Goal: Information Seeking & Learning: Learn about a topic

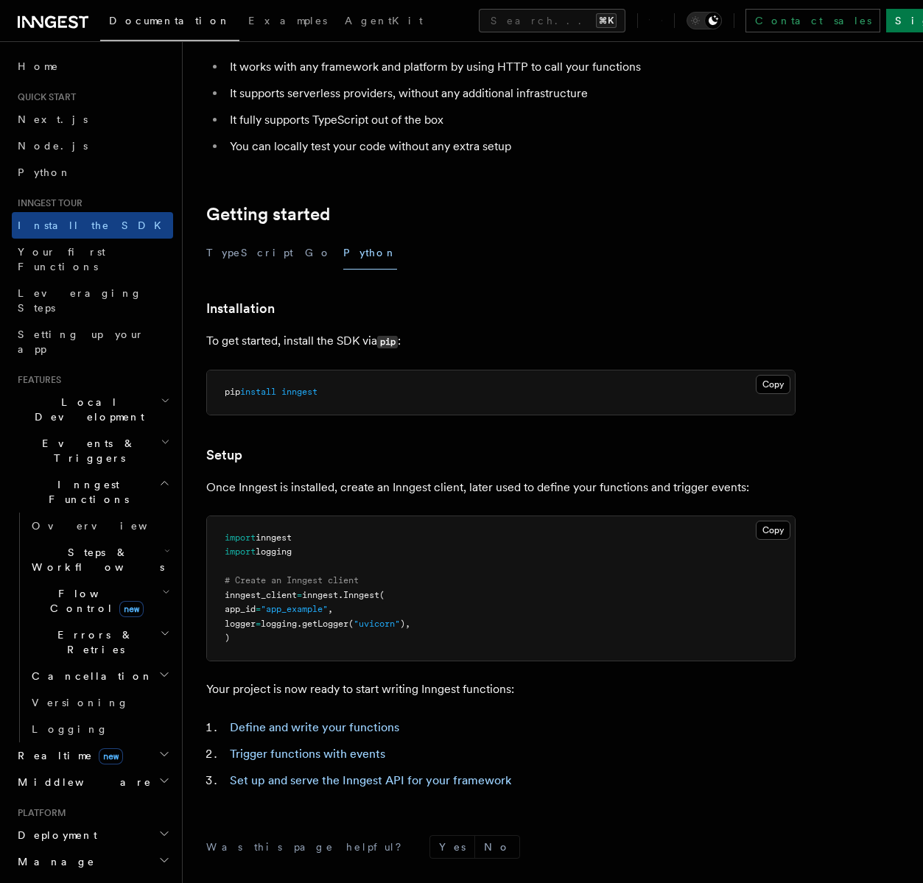
scroll to position [356, 0]
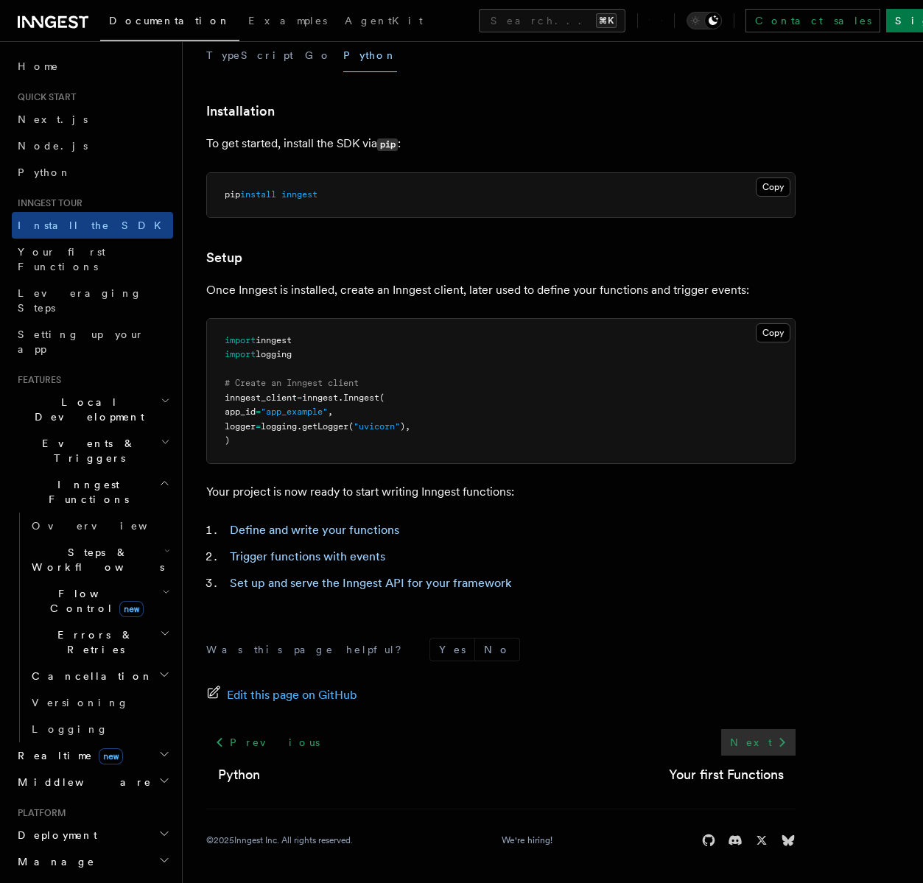
click at [774, 735] on icon at bounding box center [782, 742] width 18 height 18
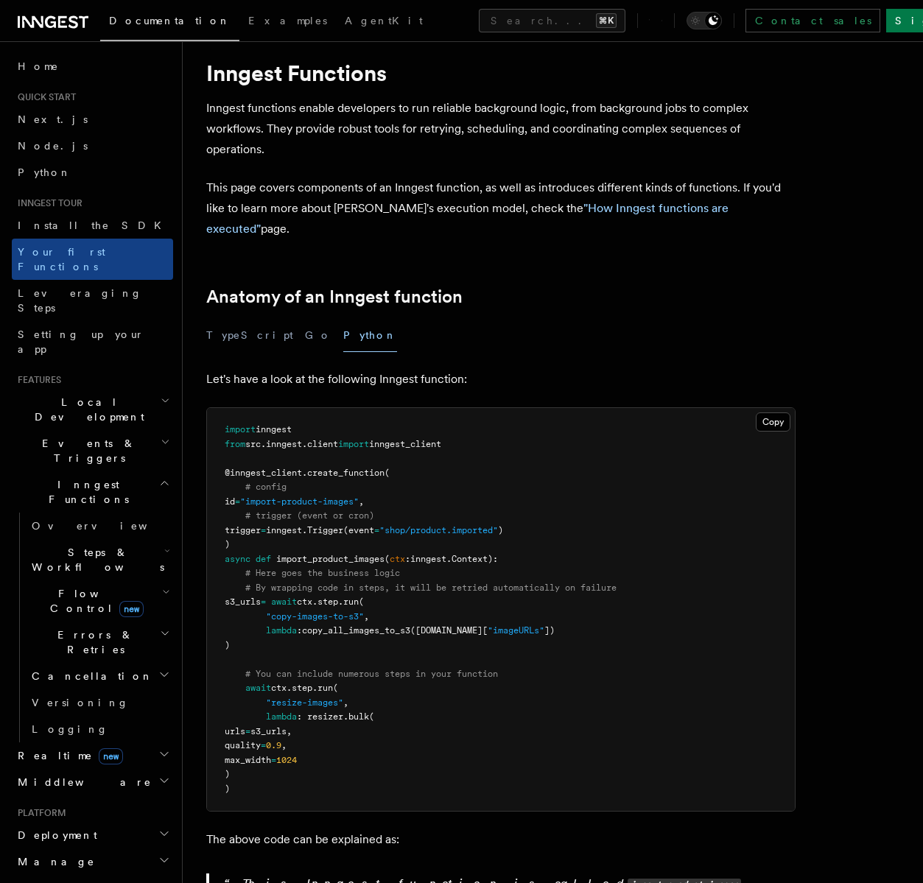
scroll to position [70, 0]
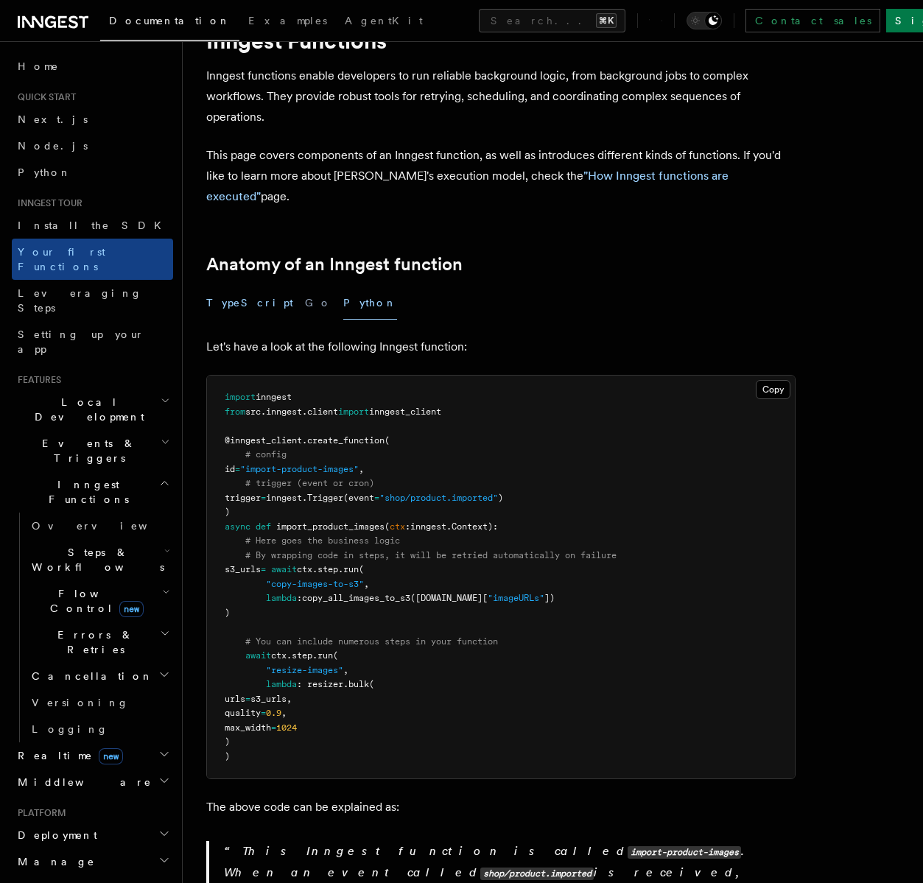
click at [236, 286] on button "TypeScript" at bounding box center [249, 302] width 87 height 33
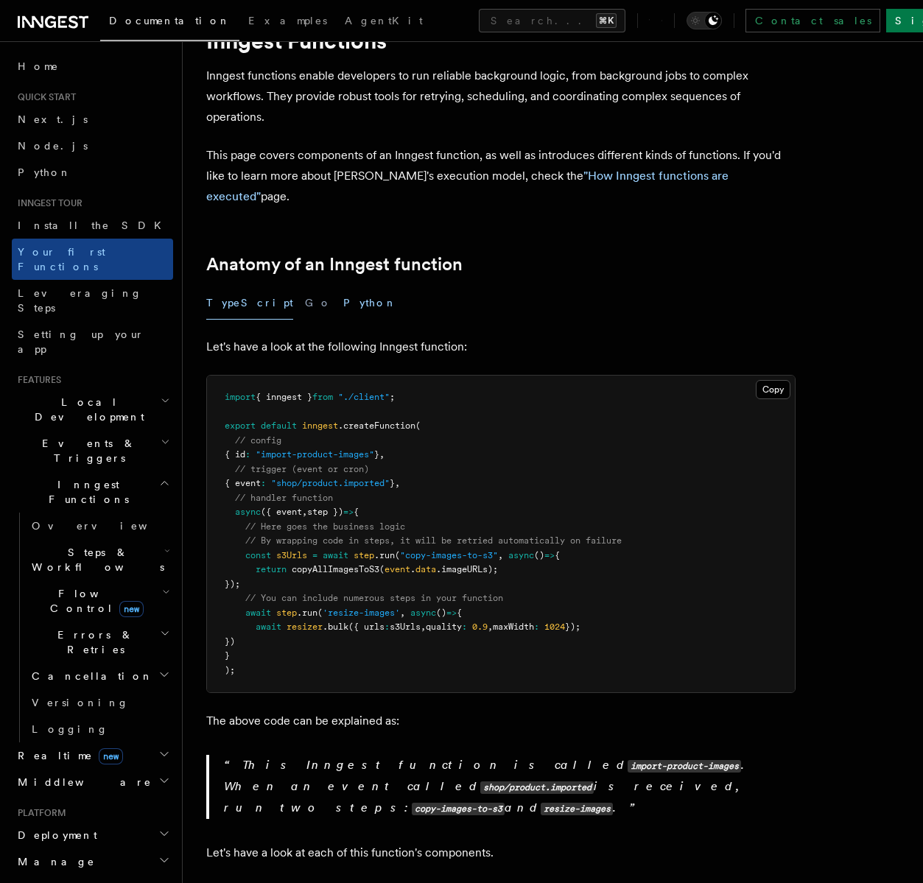
click at [343, 286] on button "Python" at bounding box center [370, 302] width 54 height 33
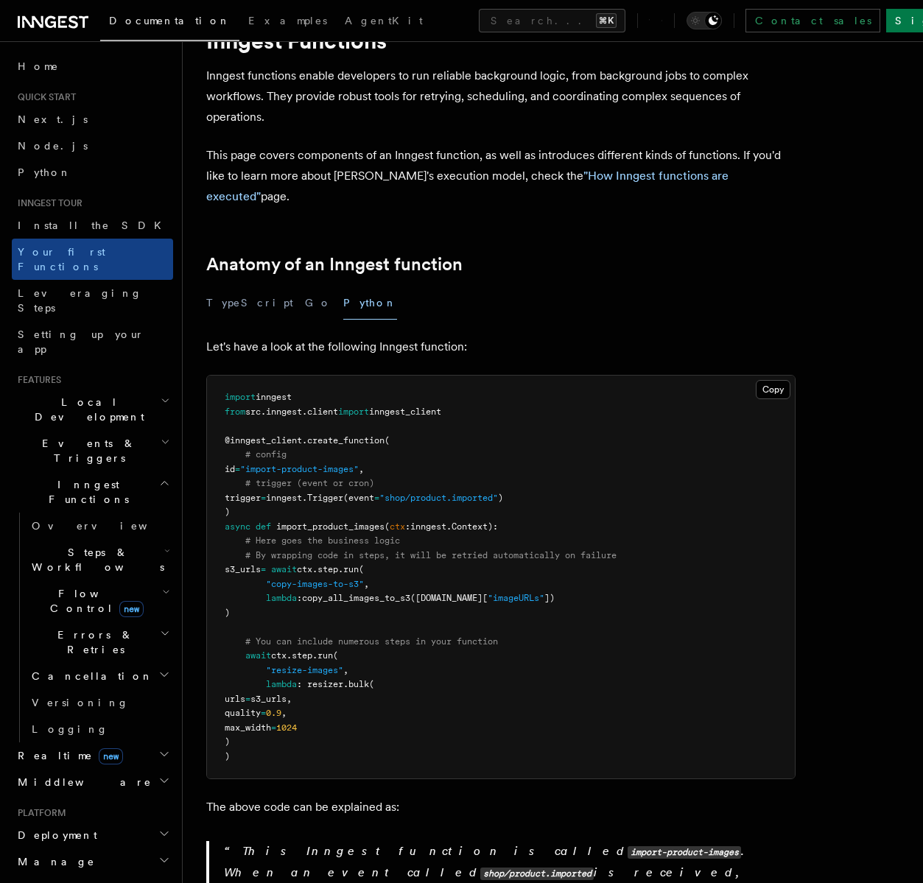
drag, startPoint x: 476, startPoint y: 390, endPoint x: 216, endPoint y: 377, distance: 261.0
click at [216, 377] on pre "import inngest from src . inngest . client import inngest_client @inngest_clien…" at bounding box center [501, 577] width 588 height 403
copy code "import inngest from src . inngest . client import inngest_client"
click at [234, 490] on pre "import inngest from src . inngest . client import inngest_client @inngest_clien…" at bounding box center [501, 577] width 588 height 403
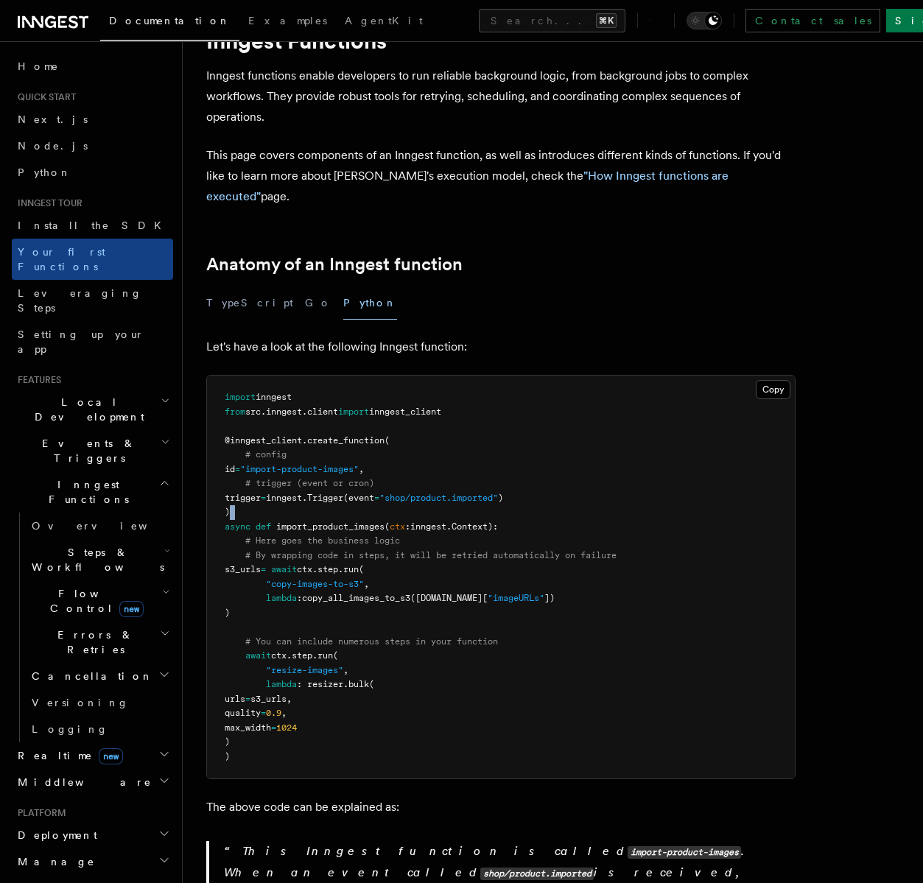
click at [234, 490] on pre "import inngest from src . inngest . client import inngest_client @inngest_clien…" at bounding box center [501, 577] width 588 height 403
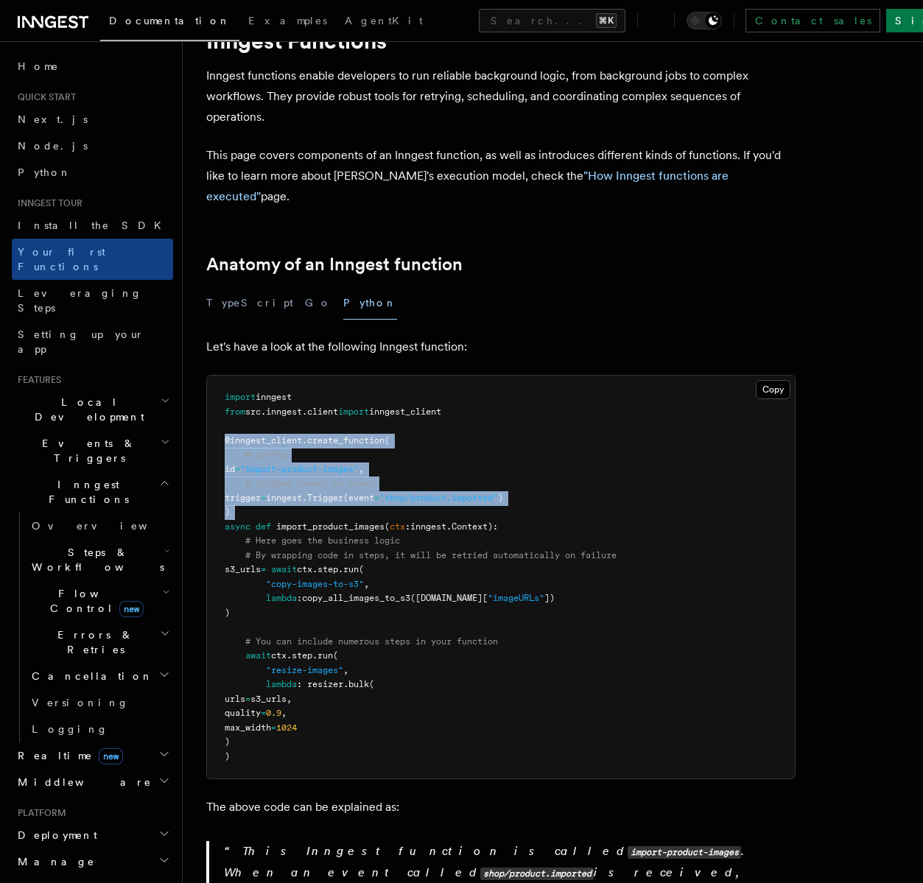
drag, startPoint x: 234, startPoint y: 490, endPoint x: 198, endPoint y: 414, distance: 84.7
copy code "@inngest_client . create_function ( # config id = "import-product-images" , # t…"
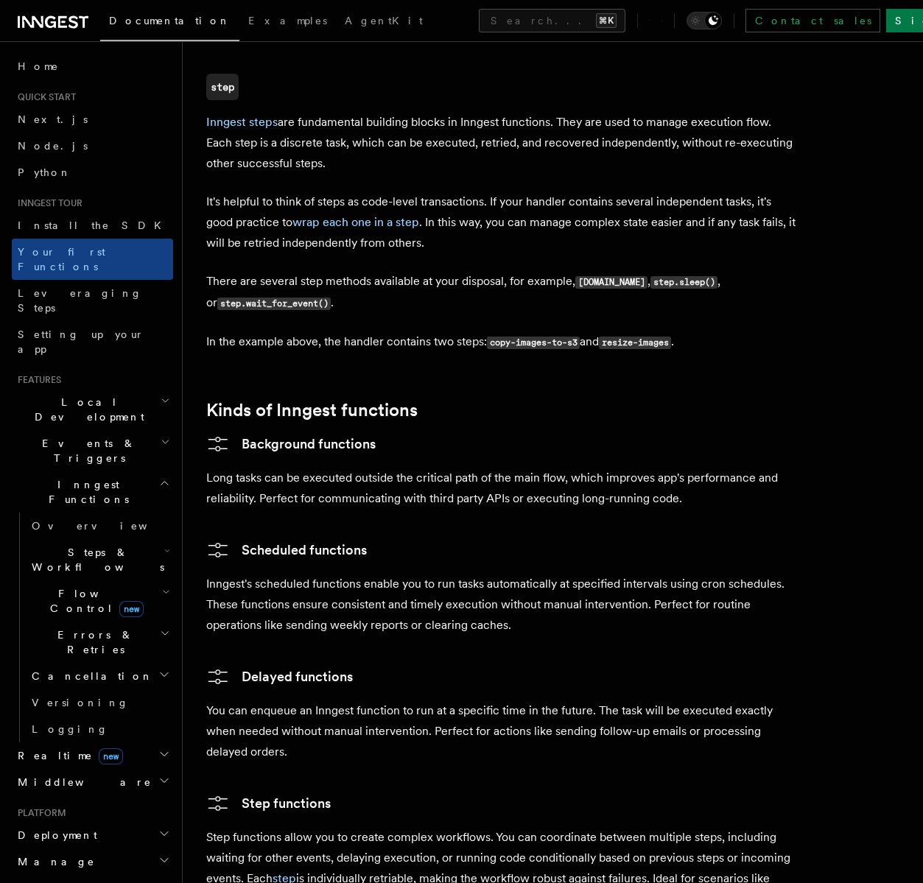
scroll to position [2812, 0]
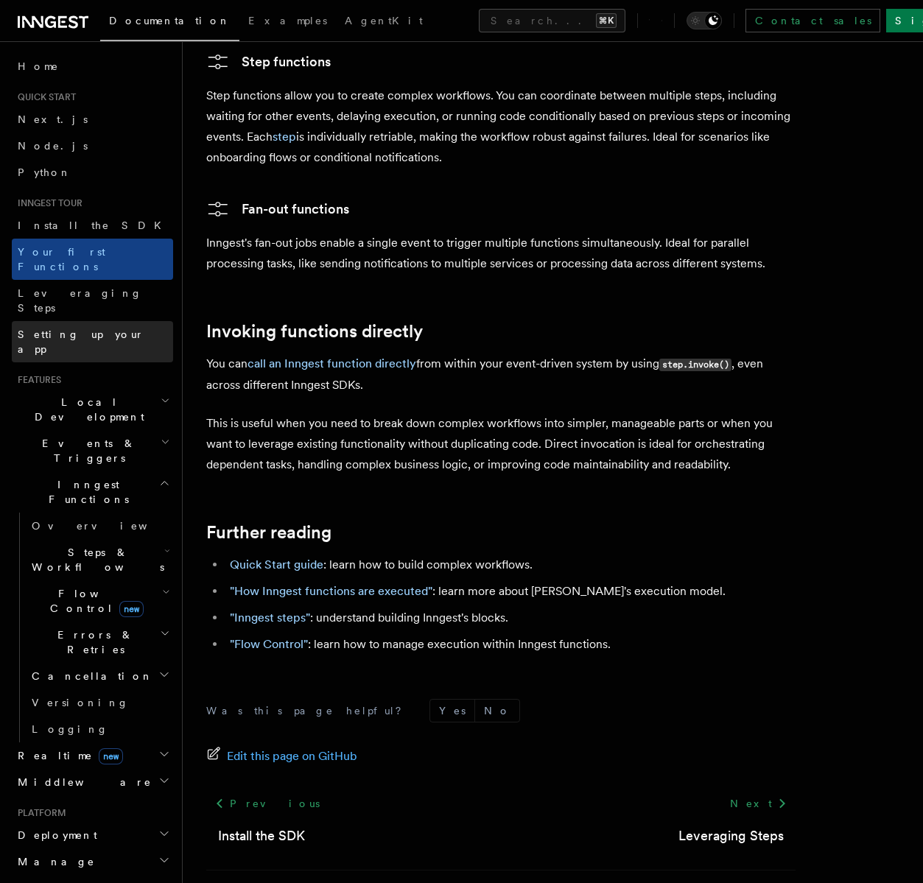
click at [88, 328] on span "Setting up your app" at bounding box center [81, 341] width 127 height 27
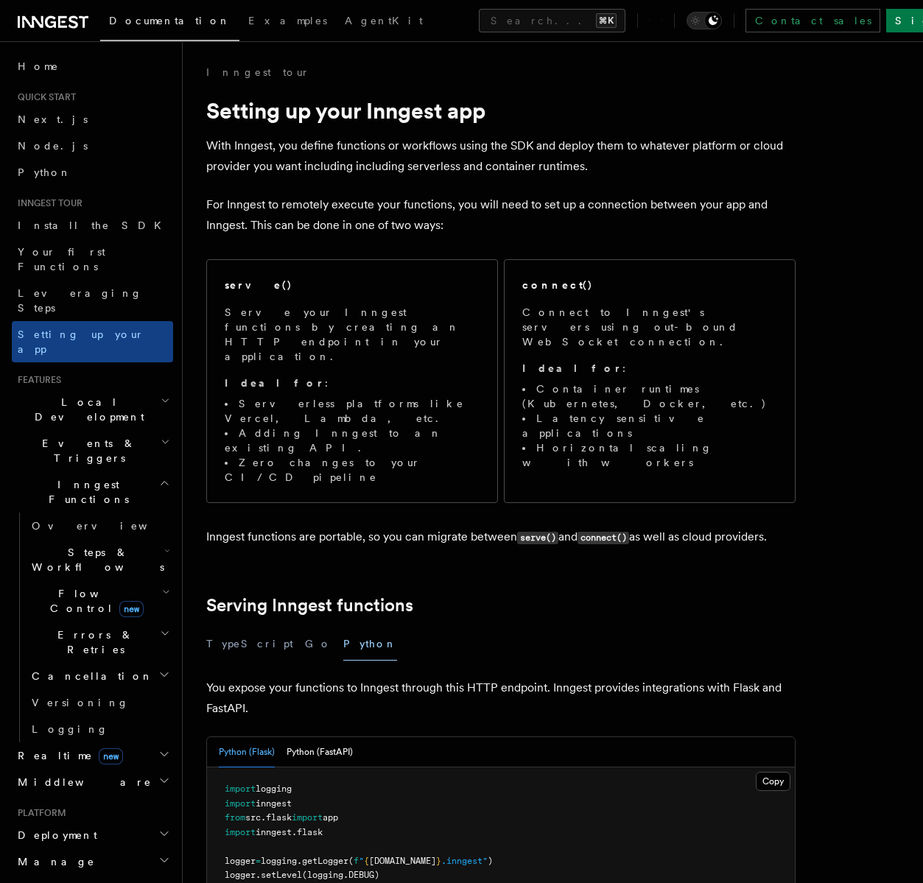
scroll to position [251, 0]
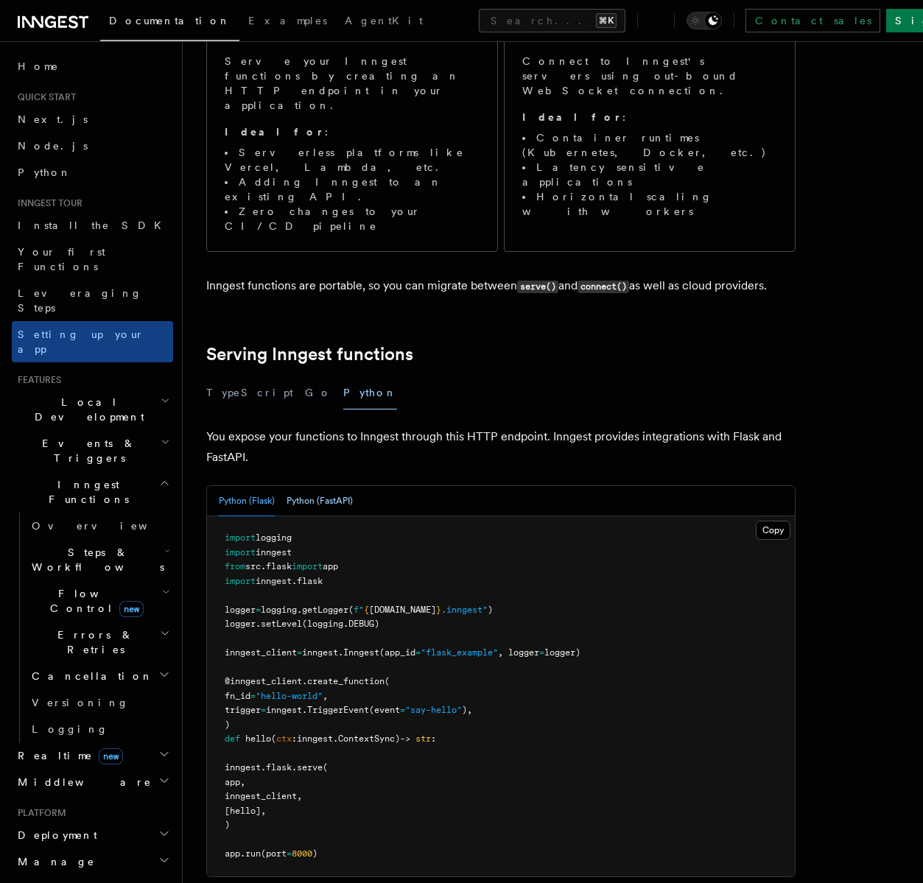
click at [344, 486] on button "Python (FastAPI)" at bounding box center [319, 501] width 66 height 30
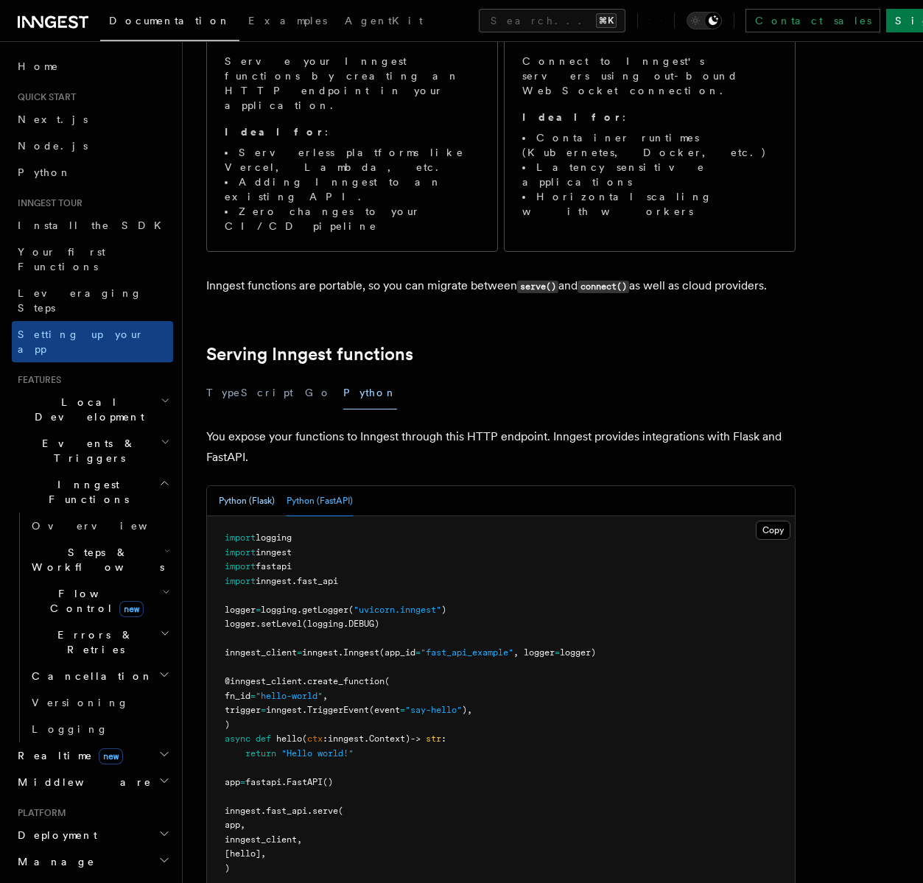
click at [243, 486] on button "Python (Flask)" at bounding box center [247, 501] width 56 height 30
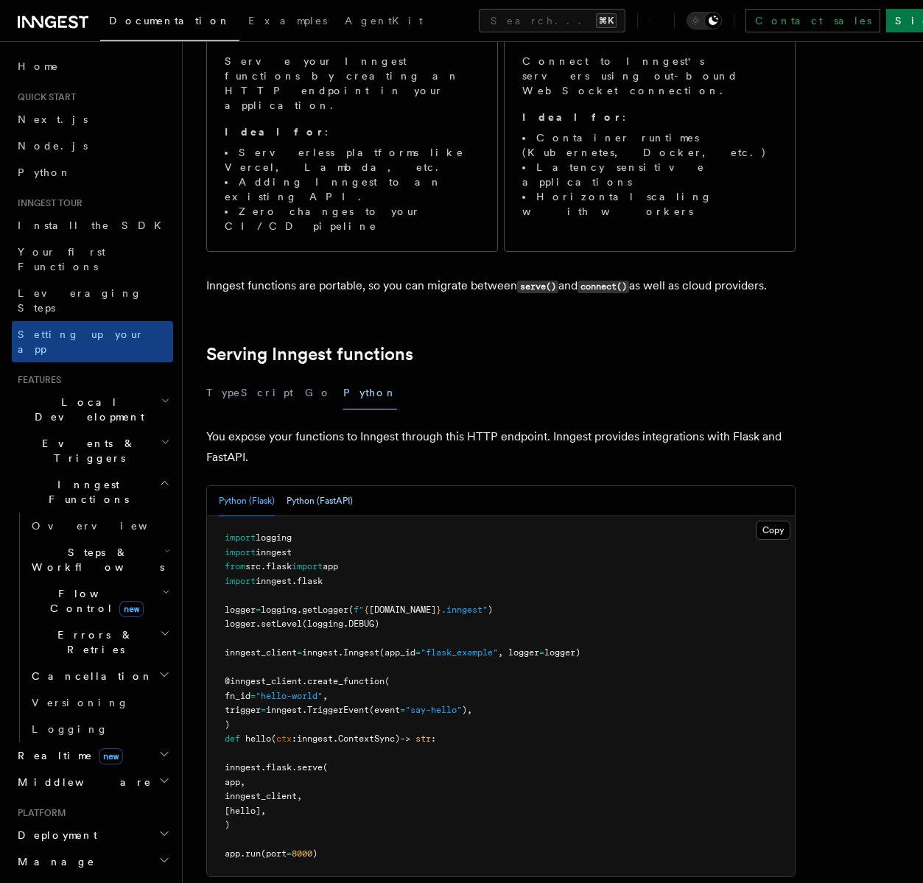
click at [305, 486] on button "Python (FastAPI)" at bounding box center [319, 501] width 66 height 30
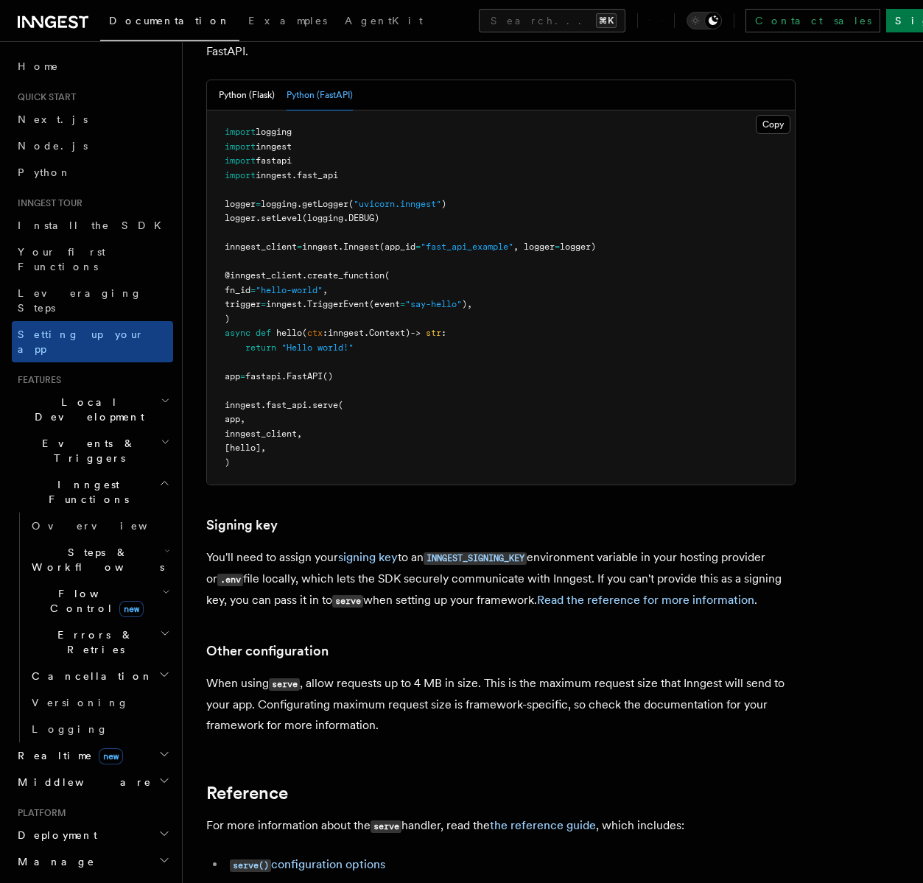
scroll to position [886, 0]
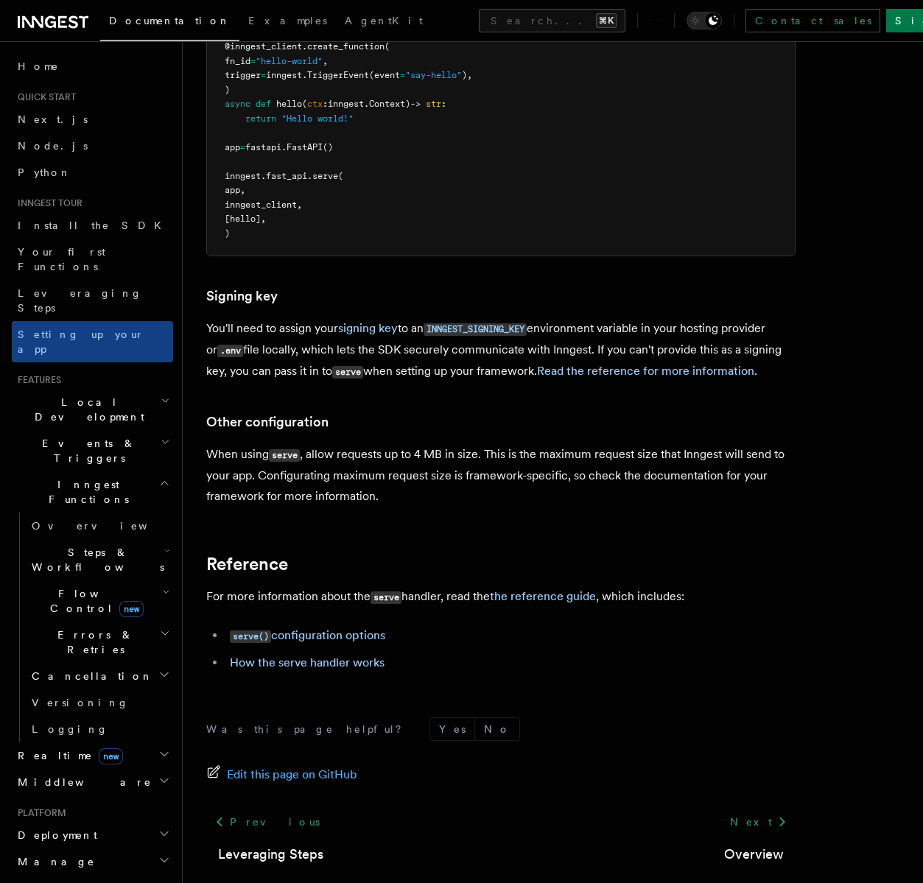
click at [43, 395] on span "Local Development" at bounding box center [86, 409] width 149 height 29
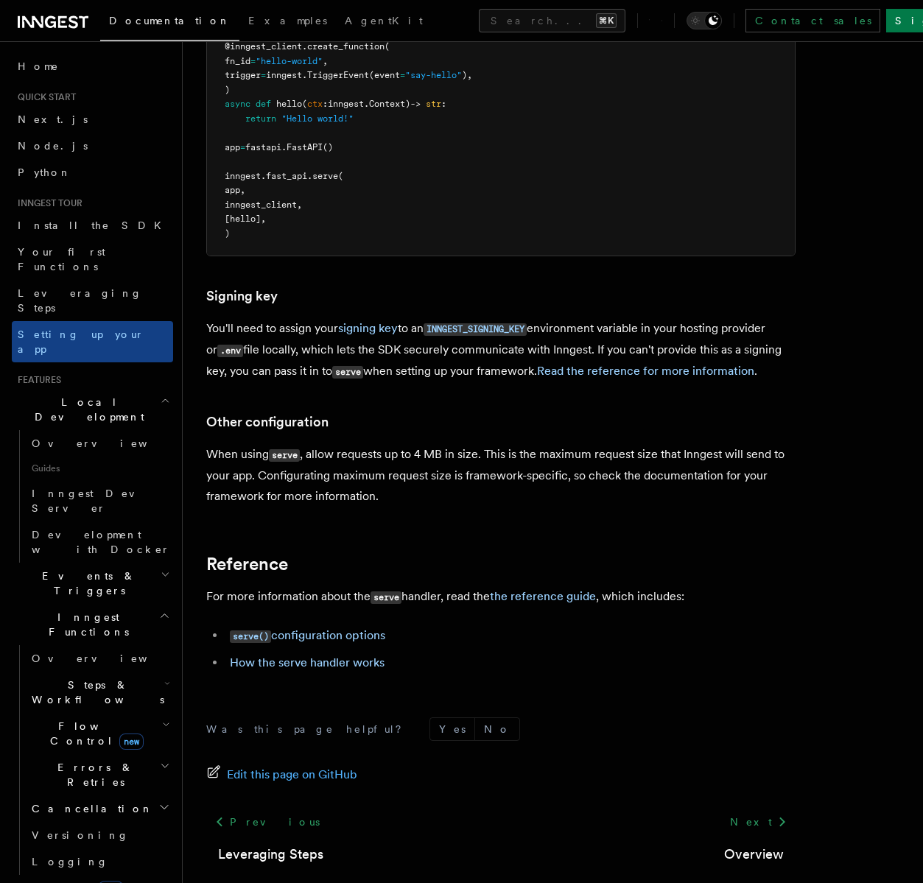
click at [110, 677] on span "Steps & Workflows" at bounding box center [95, 691] width 138 height 29
click at [106, 713] on link "Overview" at bounding box center [106, 726] width 133 height 27
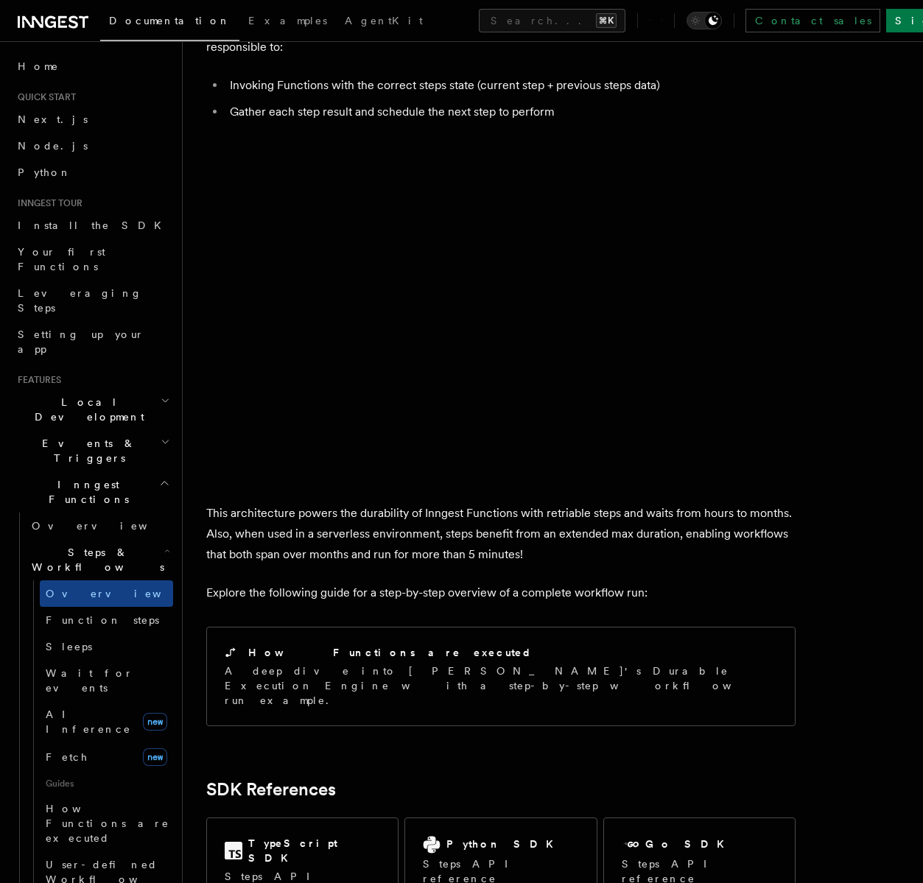
scroll to position [1093, 0]
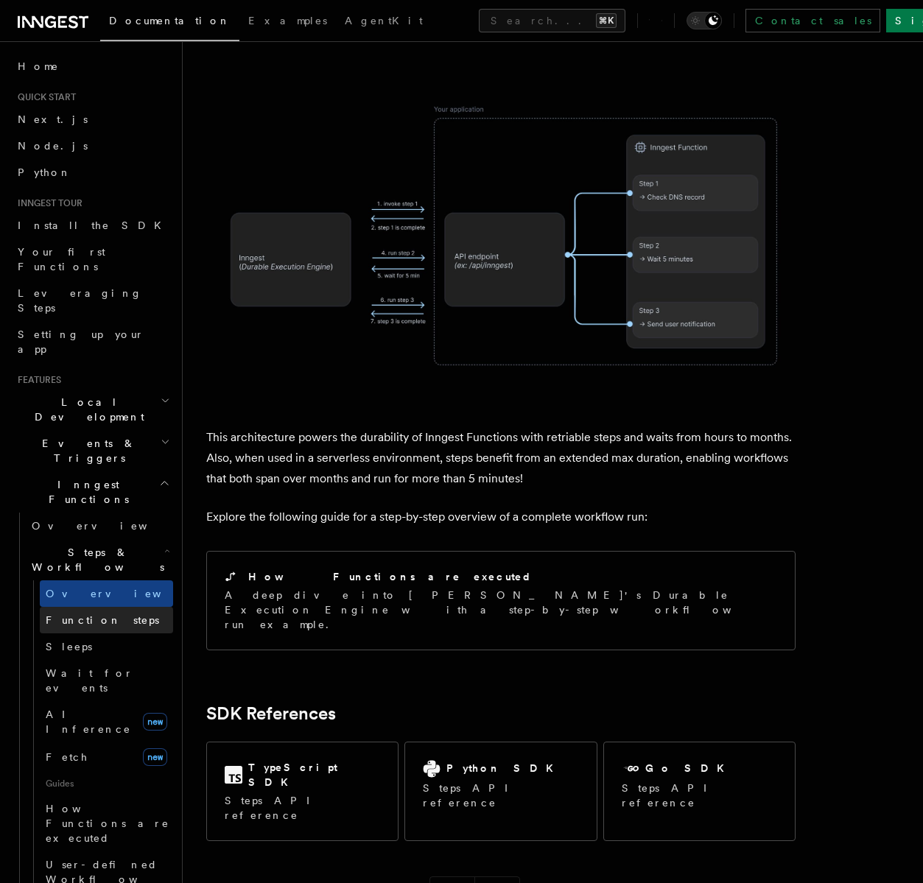
click at [104, 614] on span "Function steps" at bounding box center [102, 620] width 113 height 12
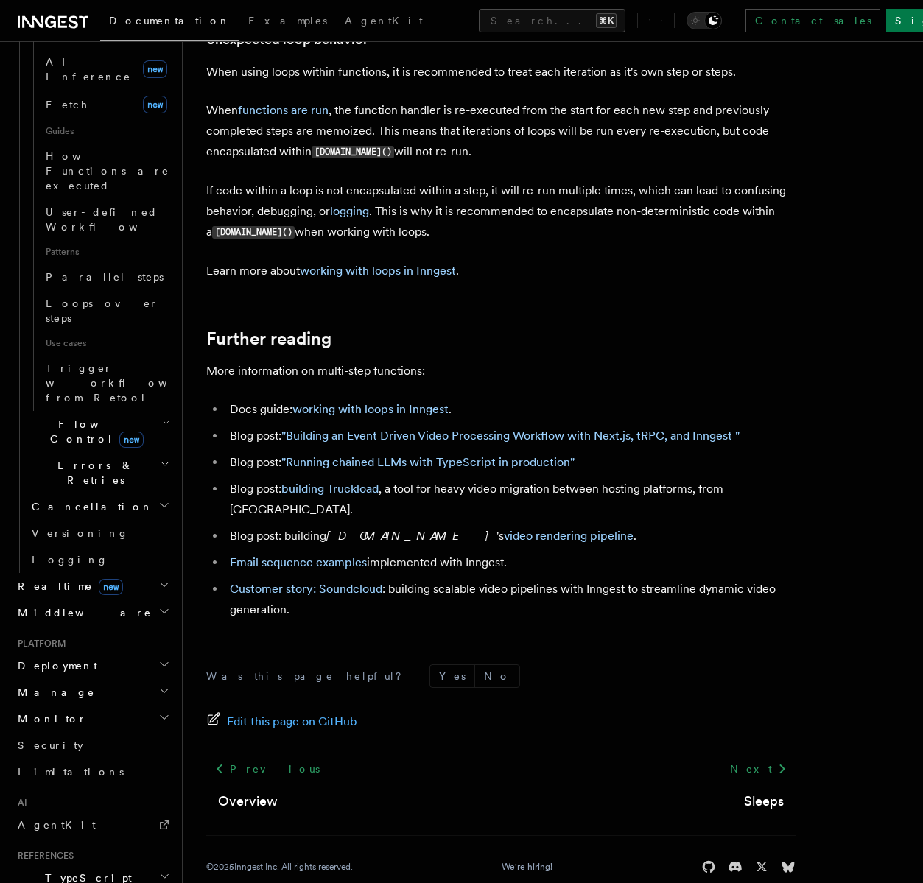
scroll to position [693, 0]
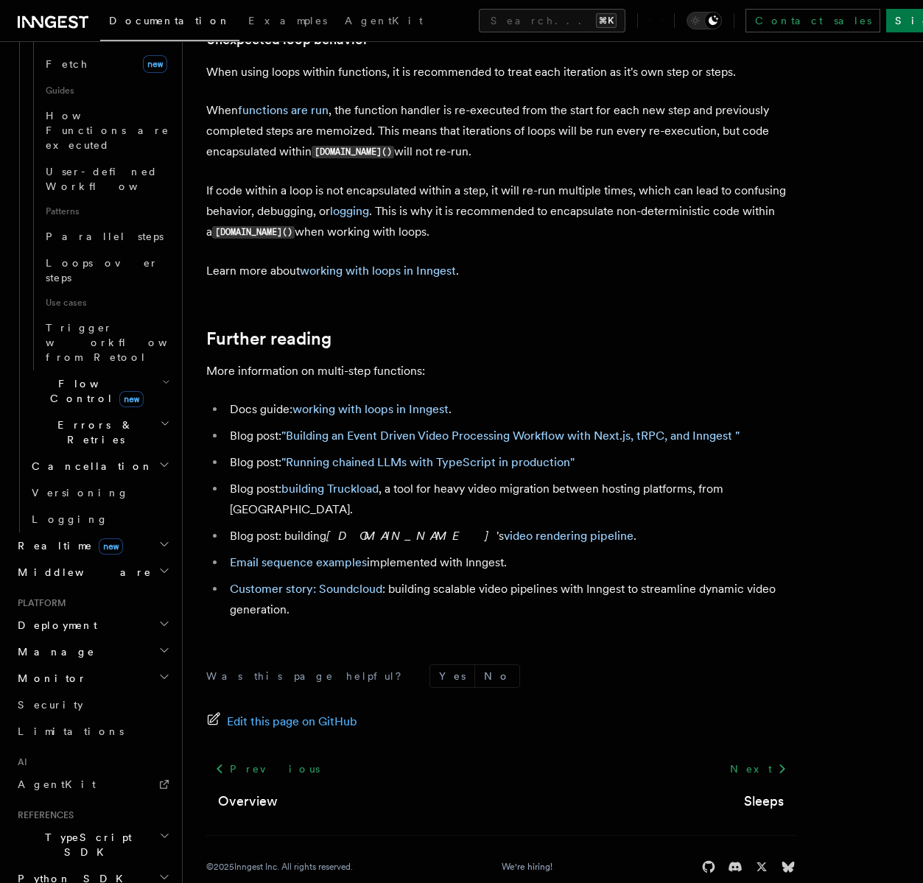
click at [66, 871] on span "Python SDK" at bounding box center [72, 878] width 120 height 15
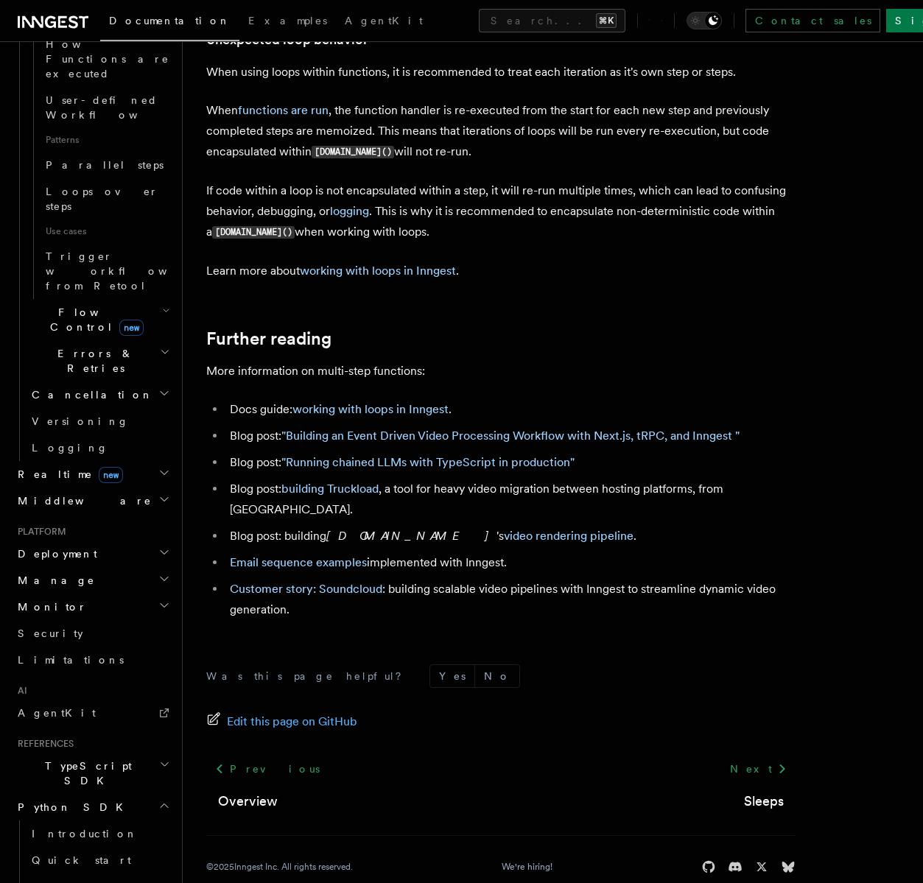
scroll to position [823, 0]
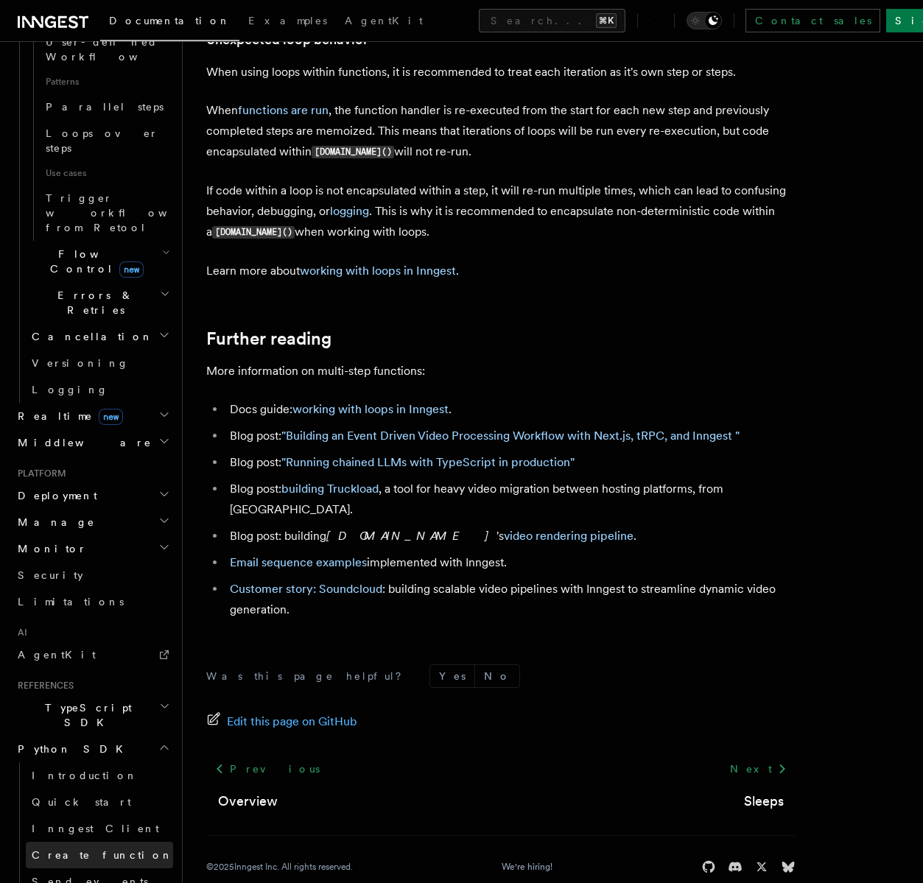
click at [73, 849] on span "Create function" at bounding box center [102, 855] width 141 height 12
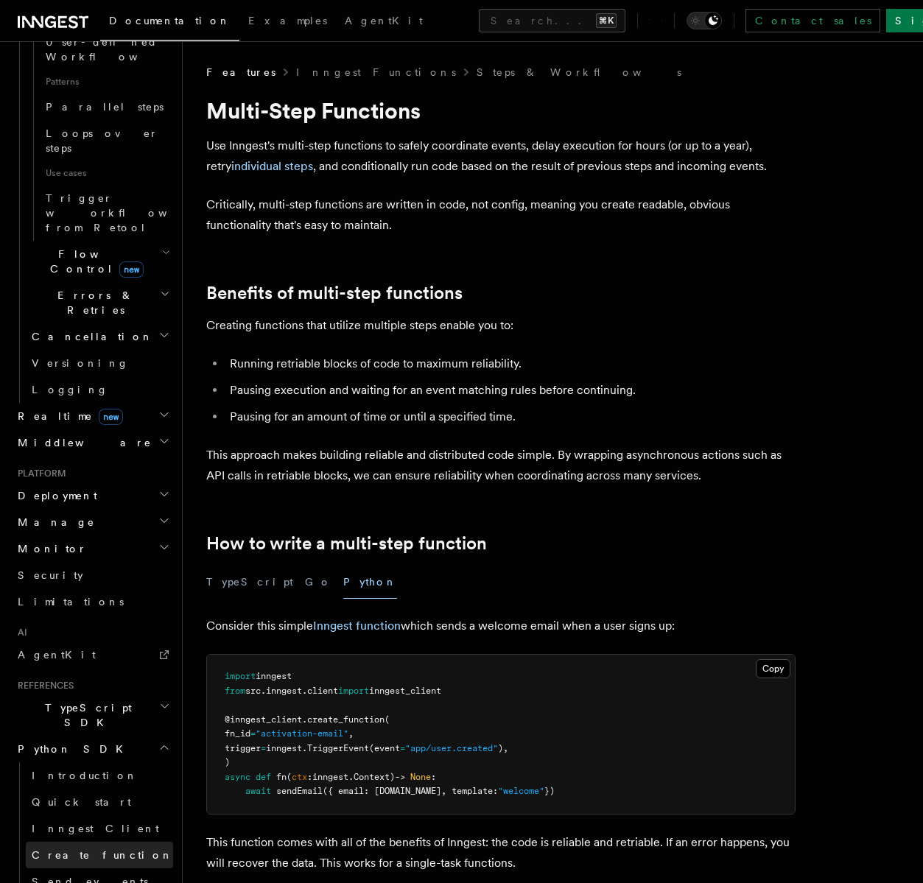
scroll to position [587, 0]
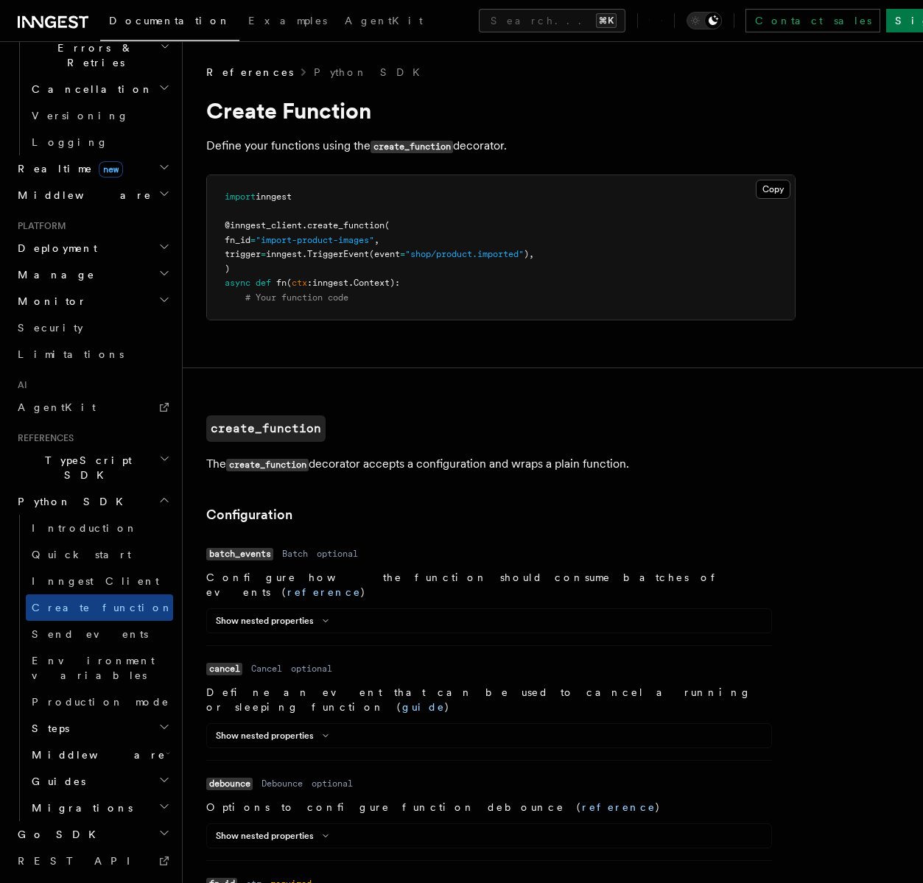
drag, startPoint x: 252, startPoint y: 147, endPoint x: 522, endPoint y: 138, distance: 270.4
click at [522, 138] on p "Define your functions using the create_function decorator." at bounding box center [500, 145] width 589 height 21
click at [99, 696] on span "Production mode" at bounding box center [101, 702] width 138 height 12
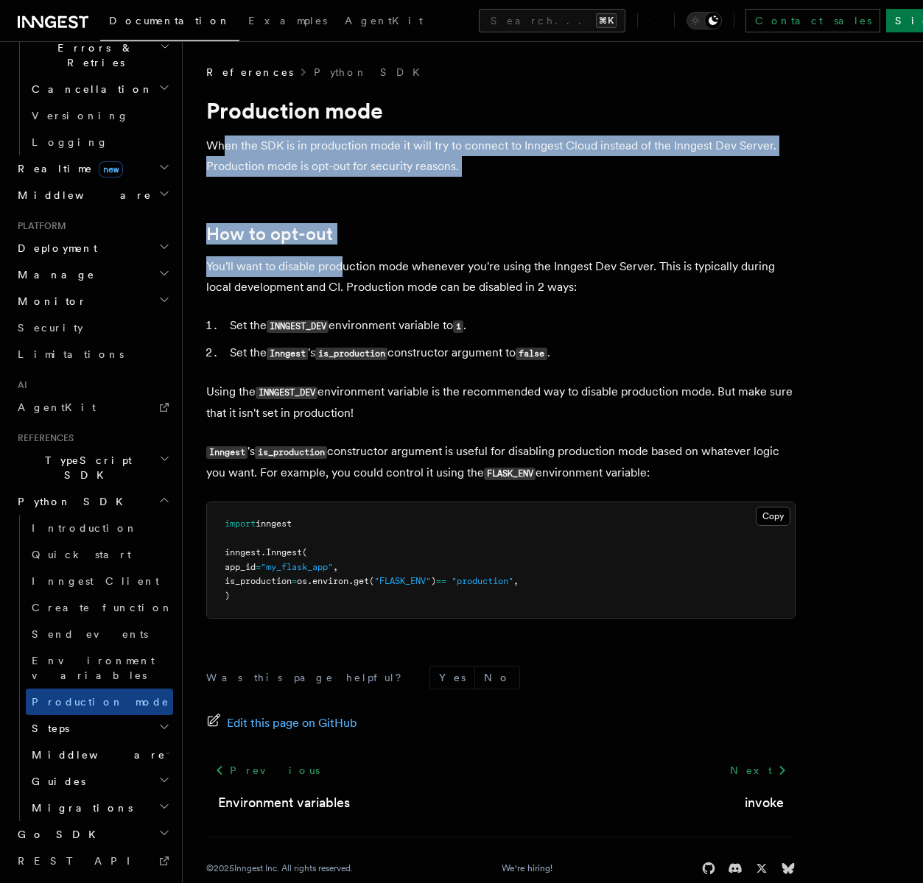
drag, startPoint x: 226, startPoint y: 143, endPoint x: 346, endPoint y: 267, distance: 172.4
click at [346, 267] on article "References Python SDK Production mode When the SDK is in production mode it wil…" at bounding box center [552, 488] width 693 height 846
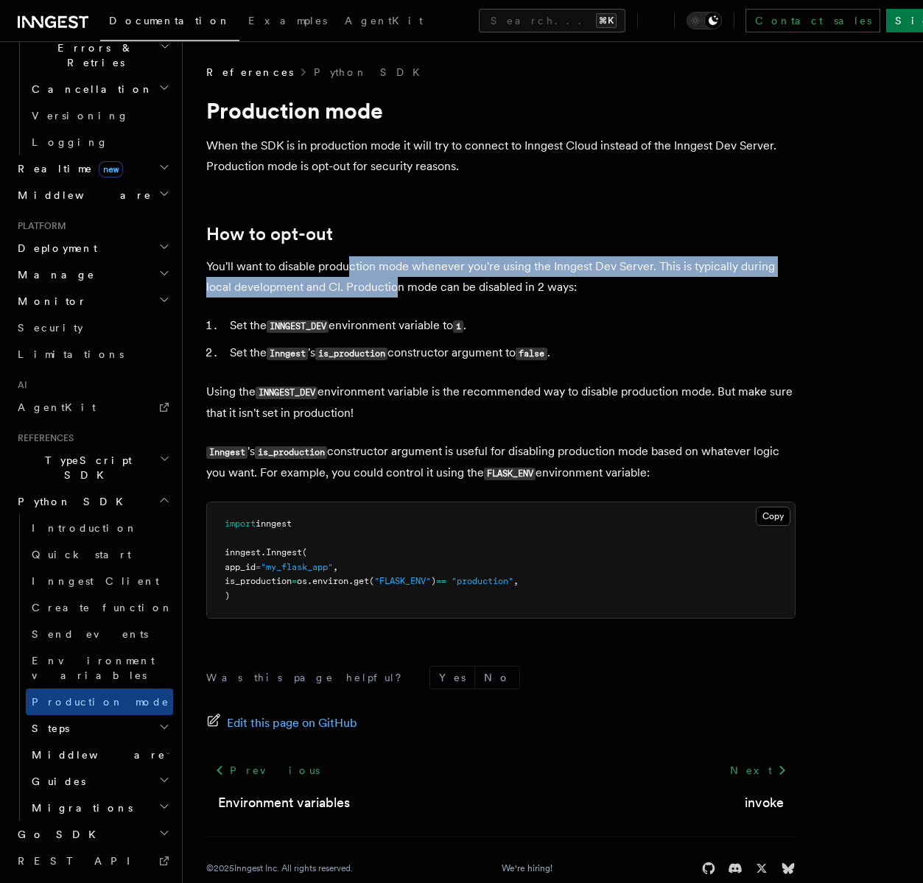
drag, startPoint x: 353, startPoint y: 267, endPoint x: 393, endPoint y: 281, distance: 42.2
click at [393, 281] on p "You'll want to disable production mode whenever you're using the Inngest Dev Se…" at bounding box center [500, 276] width 589 height 41
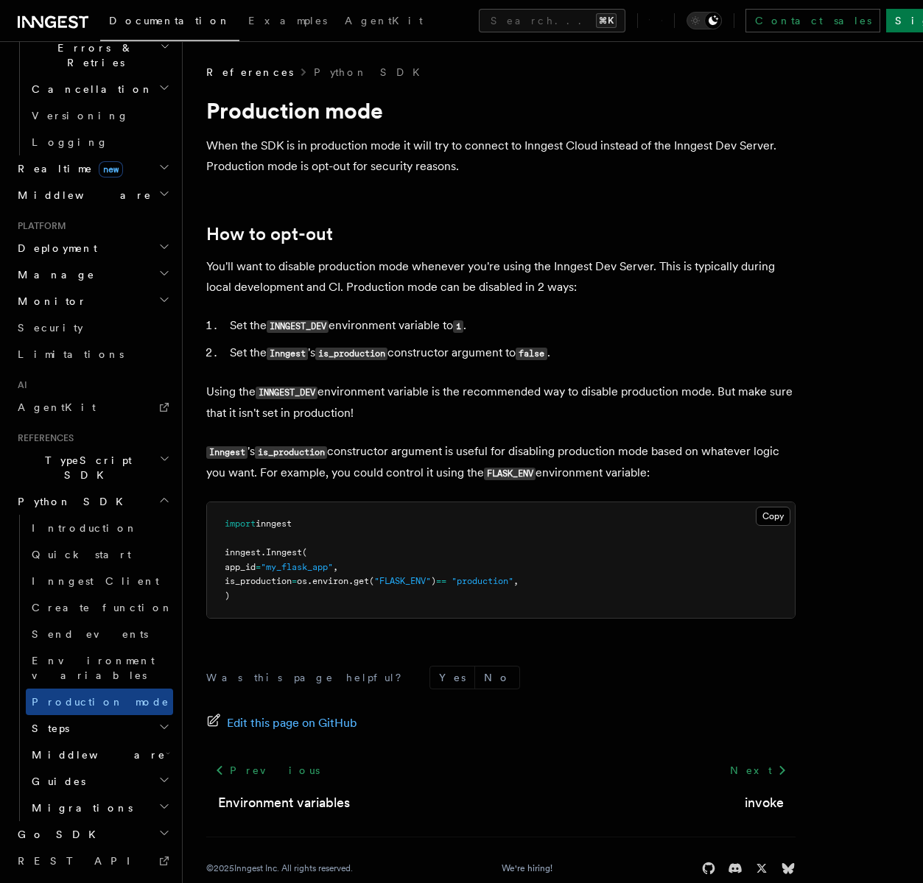
click at [358, 328] on li "Set the INNGEST_DEV environment variable to 1 ." at bounding box center [510, 325] width 570 height 21
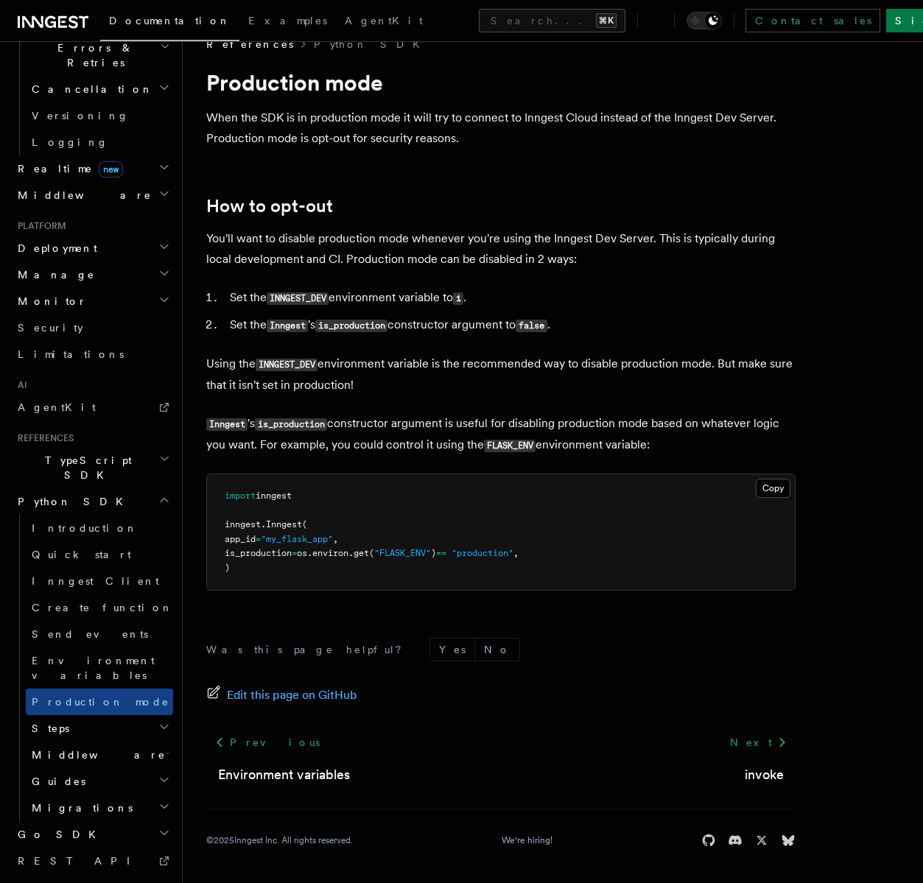
click at [406, 337] on article "References Python SDK Production mode When the SDK is in production mode it wil…" at bounding box center [552, 460] width 693 height 846
click at [102, 742] on h2 "Middleware" at bounding box center [99, 755] width 147 height 27
click at [98, 768] on link "Overview" at bounding box center [106, 781] width 133 height 27
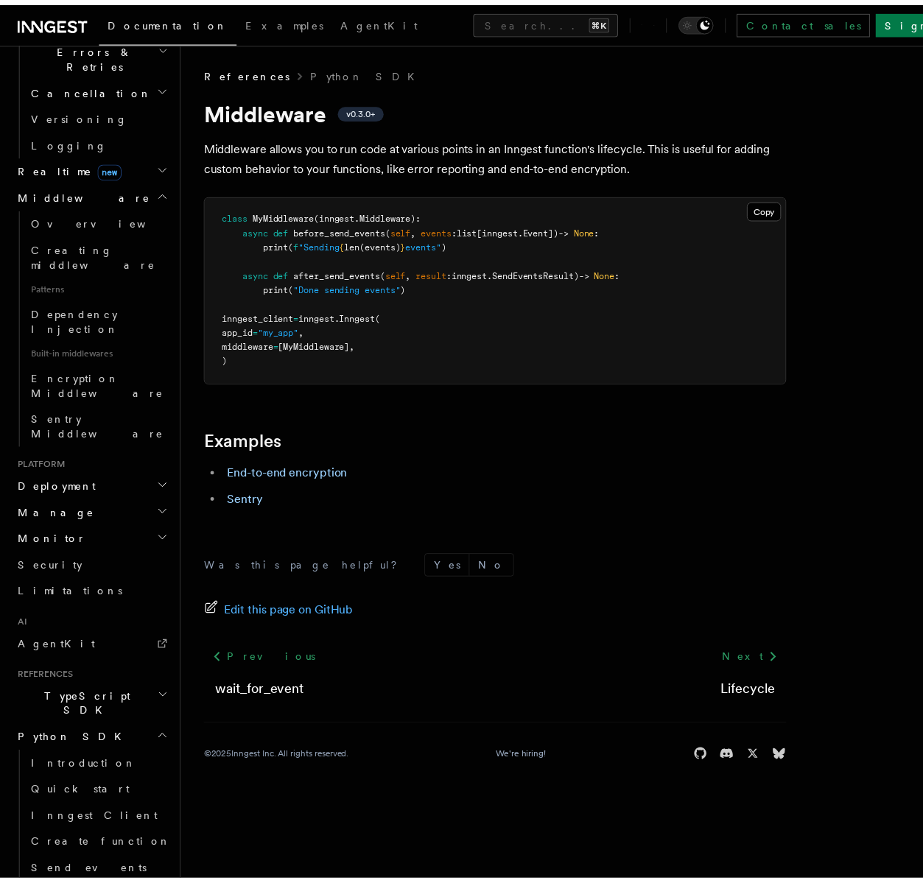
scroll to position [694, 0]
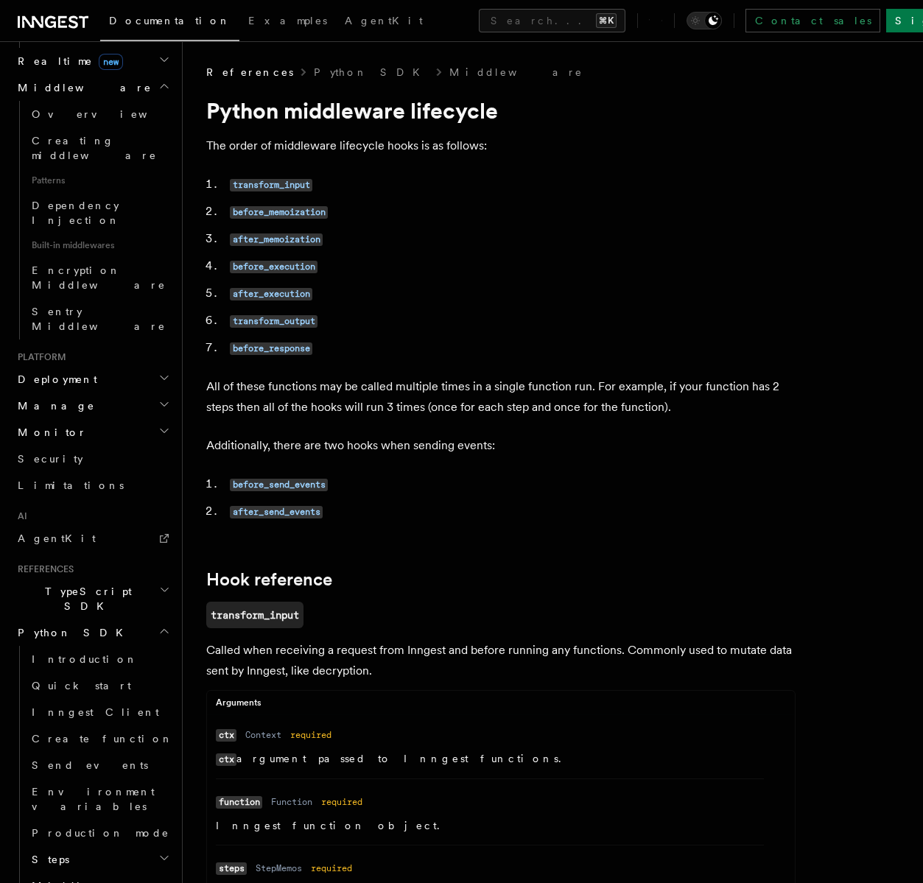
click at [80, 879] on span "Middleware" at bounding box center [96, 886] width 140 height 15
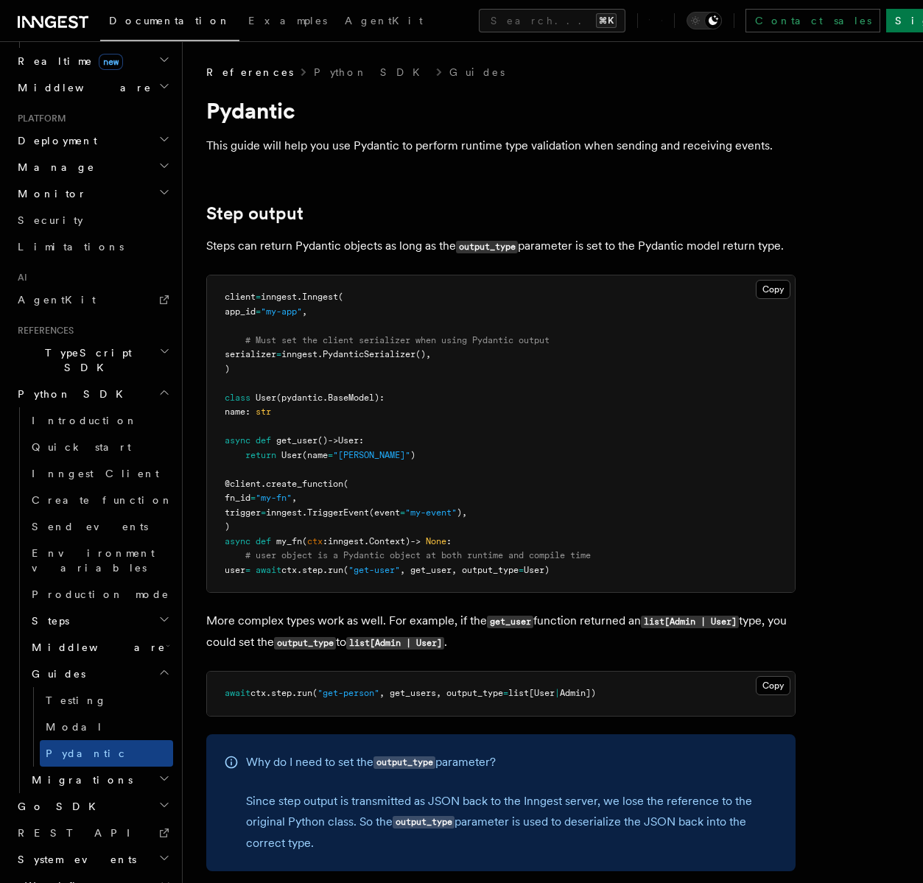
scroll to position [666, 0]
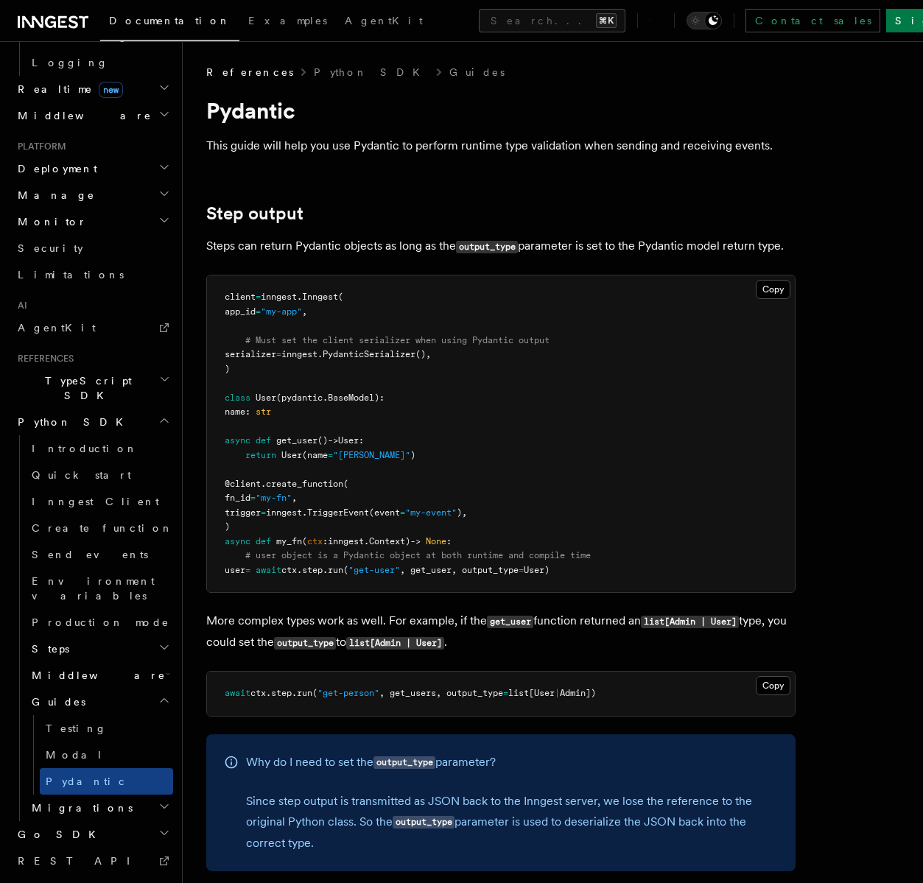
click at [69, 689] on h2 "Guides" at bounding box center [99, 702] width 147 height 27
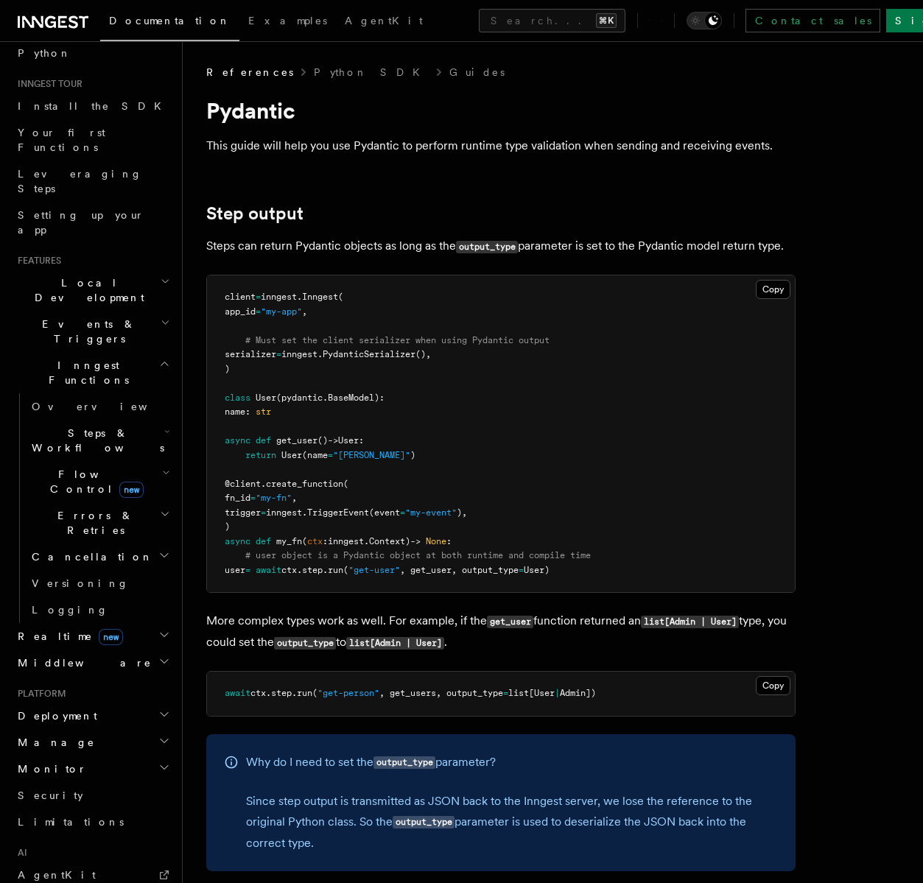
scroll to position [0, 0]
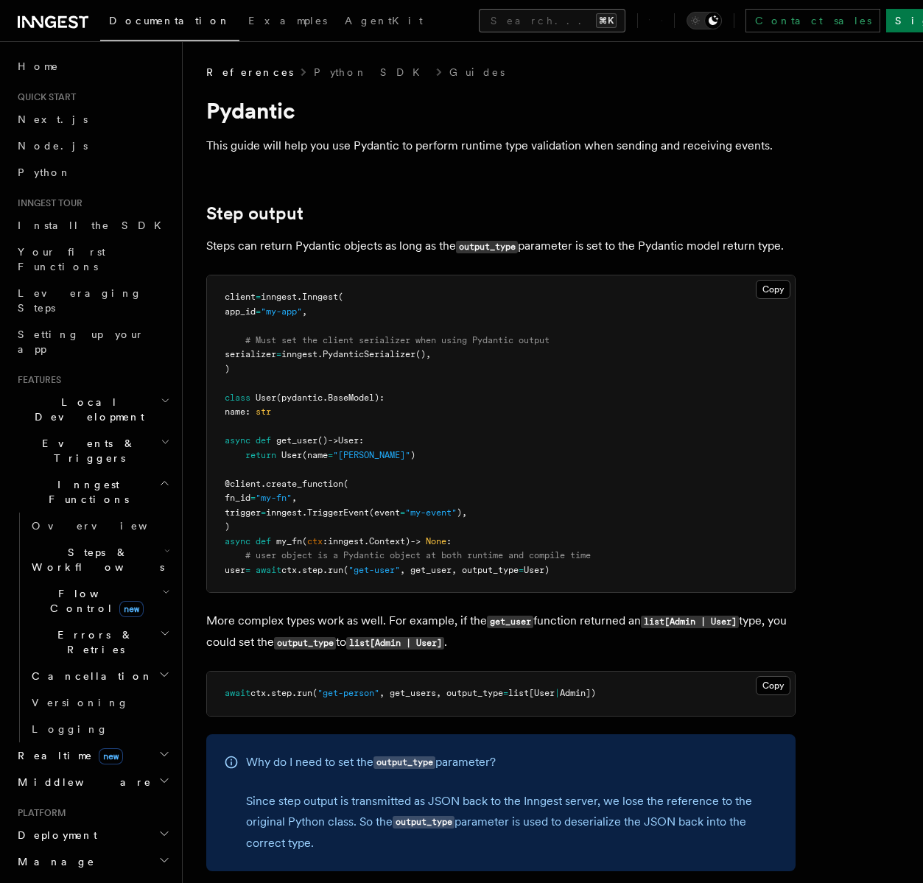
click at [479, 22] on button "Search... ⌘K" at bounding box center [552, 21] width 147 height 24
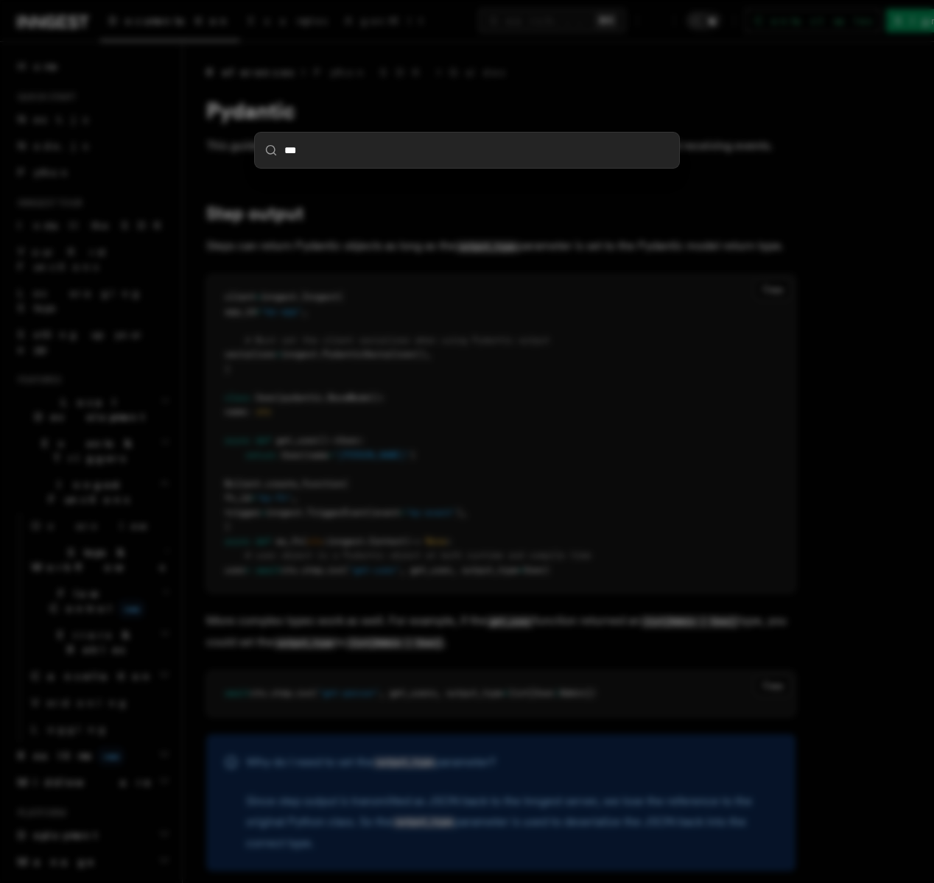
type input "****"
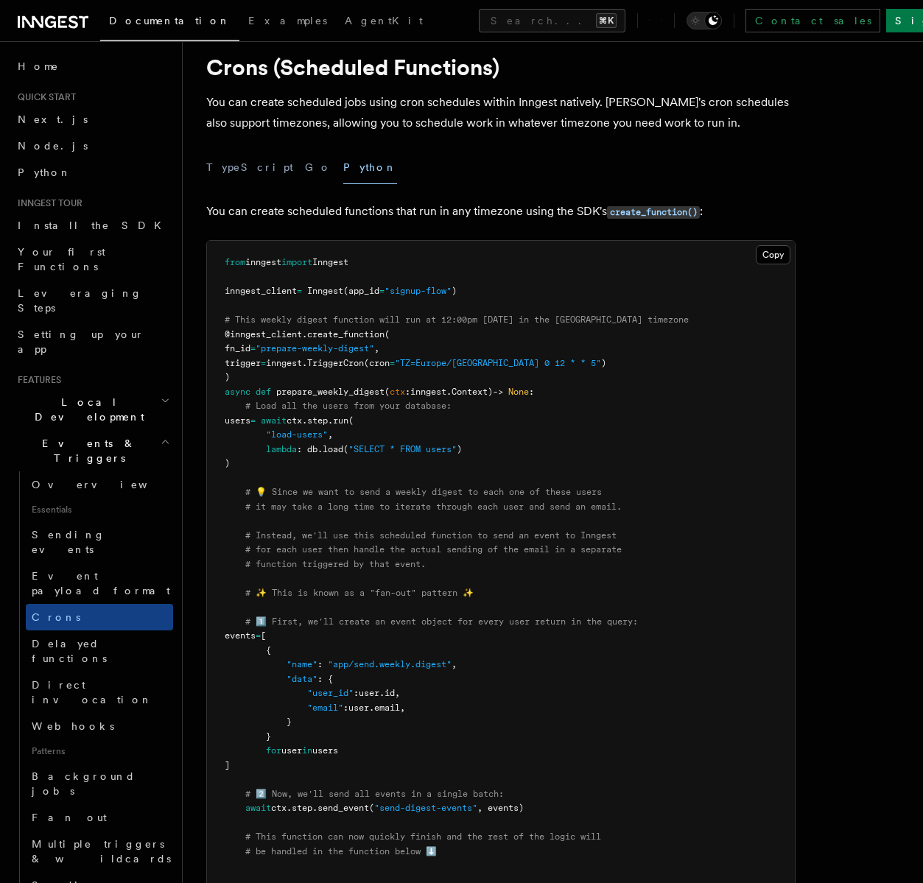
scroll to position [67, 0]
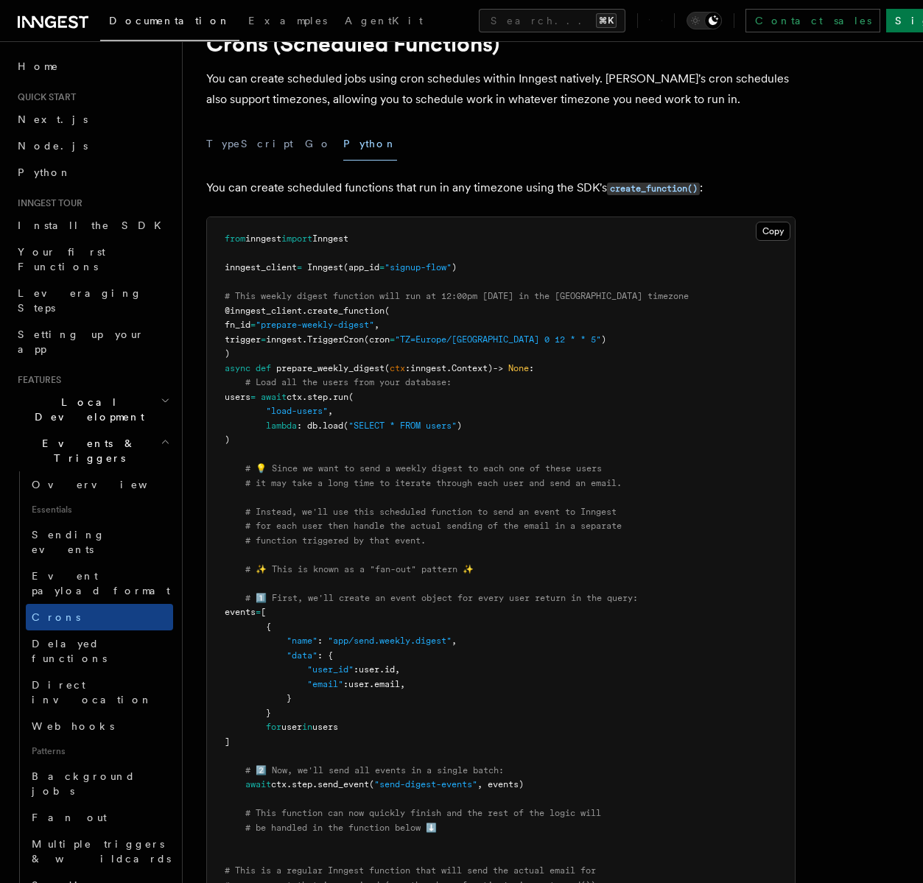
click at [580, 339] on pre "from inngest import Inngest inngest_client = Inngest (app_id = "signup-flow" ) …" at bounding box center [501, 677] width 588 height 920
drag, startPoint x: 481, startPoint y: 338, endPoint x: 245, endPoint y: 338, distance: 235.6
click at [245, 338] on span "trigger = inngest. TriggerCron (cron = "TZ=Europe/[GEOGRAPHIC_DATA] 0 12 * * 5"…" at bounding box center [415, 339] width 381 height 10
copy span "trigger = inngest. TriggerCron (cron = "TZ=Europe/Paris 0 12 * * 5""
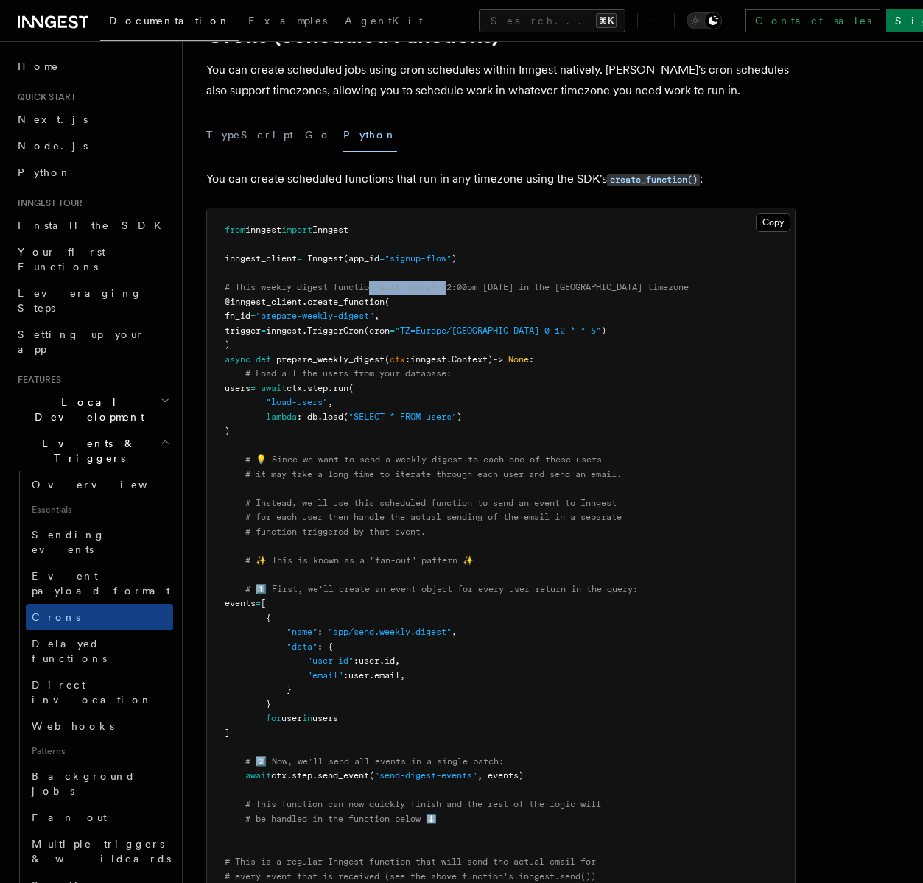
drag, startPoint x: 370, startPoint y: 287, endPoint x: 451, endPoint y: 283, distance: 80.4
click at [451, 283] on span "# This weekly digest function will run at 12:00pm [DATE] in the [GEOGRAPHIC_DAT…" at bounding box center [457, 287] width 464 height 10
click at [548, 317] on pre "from inngest import Inngest inngest_client = Inngest (app_id = "signup-flow" ) …" at bounding box center [501, 668] width 588 height 920
drag, startPoint x: 553, startPoint y: 286, endPoint x: 605, endPoint y: 283, distance: 51.6
click at [605, 283] on span "# This weekly digest function will run at 12:00pm [DATE] in the [GEOGRAPHIC_DAT…" at bounding box center [457, 287] width 464 height 10
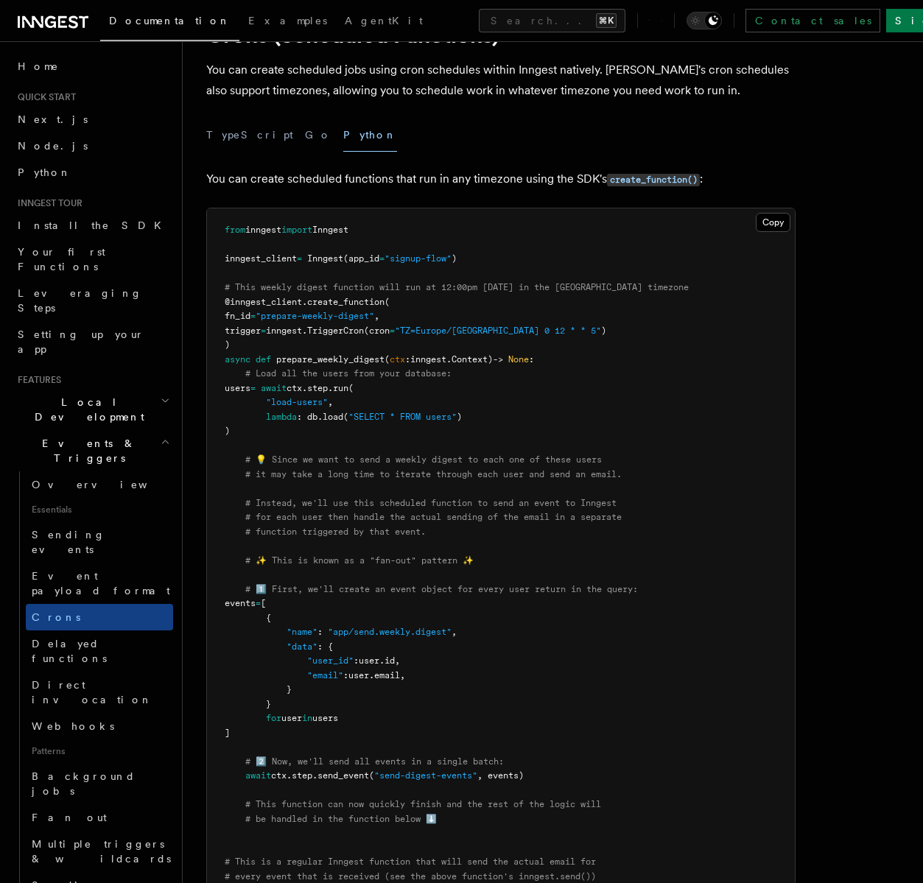
click at [583, 309] on pre "from inngest import Inngest inngest_client = Inngest (app_id = "signup-flow" ) …" at bounding box center [501, 668] width 588 height 920
click at [361, 314] on span ""prepare-weekly-digest"" at bounding box center [315, 316] width 119 height 10
click at [281, 315] on span ""prepare-weekly-digest"" at bounding box center [315, 316] width 119 height 10
drag, startPoint x: 281, startPoint y: 315, endPoint x: 381, endPoint y: 319, distance: 99.5
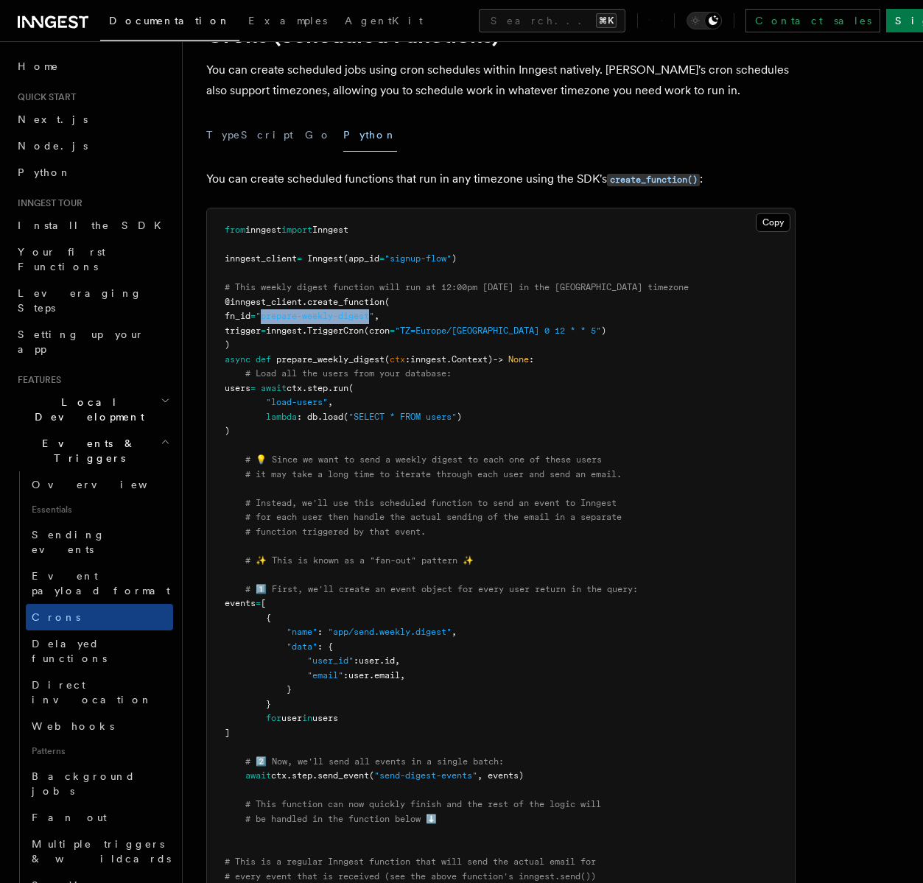
click at [374, 319] on span ""prepare-weekly-digest"" at bounding box center [315, 316] width 119 height 10
click at [353, 350] on pre "from inngest import Inngest inngest_client = Inngest (app_id = "signup-flow" ) …" at bounding box center [501, 668] width 588 height 920
click at [299, 359] on span "prepare_weekly_digest" at bounding box center [330, 359] width 108 height 10
click at [498, 392] on pre "from inngest import Inngest inngest_client = Inngest (app_id = "signup-flow" ) …" at bounding box center [501, 668] width 588 height 920
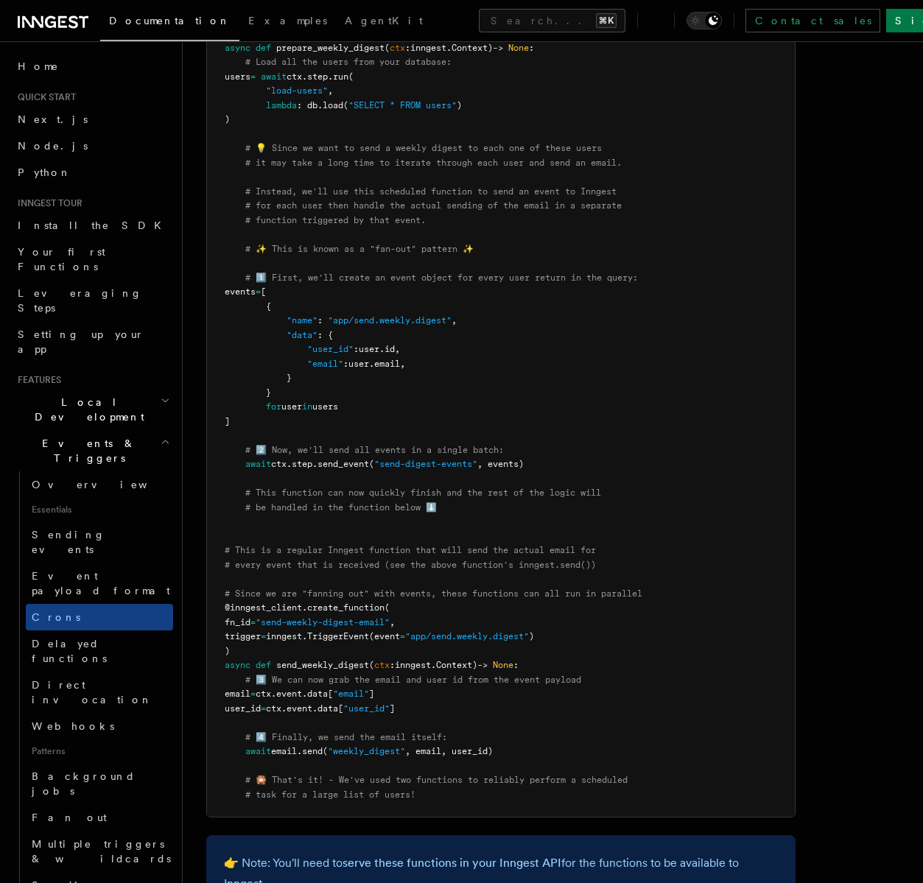
scroll to position [57, 0]
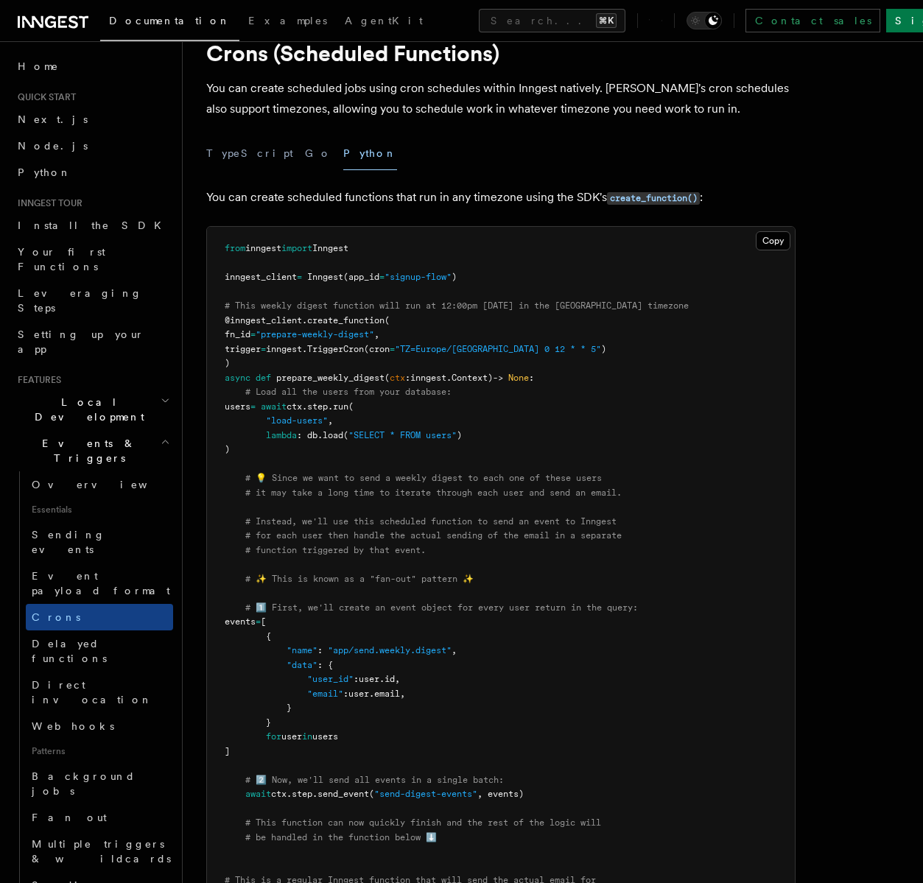
click at [144, 430] on h2 "Events & Triggers" at bounding box center [92, 450] width 161 height 41
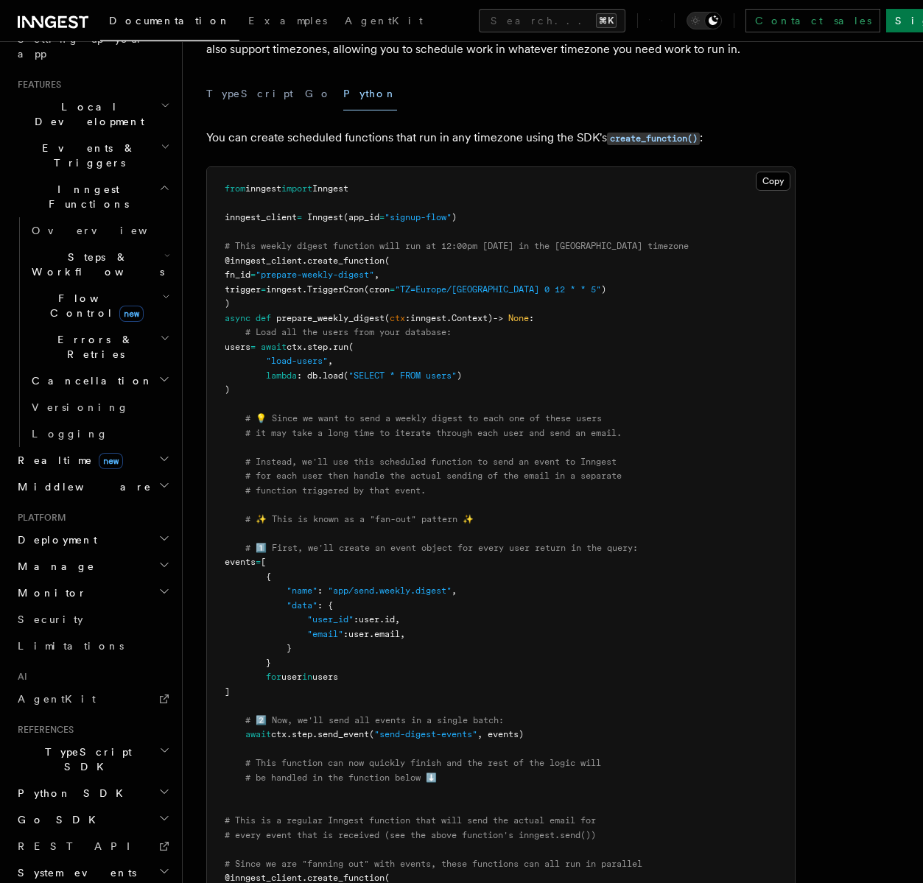
scroll to position [193, 0]
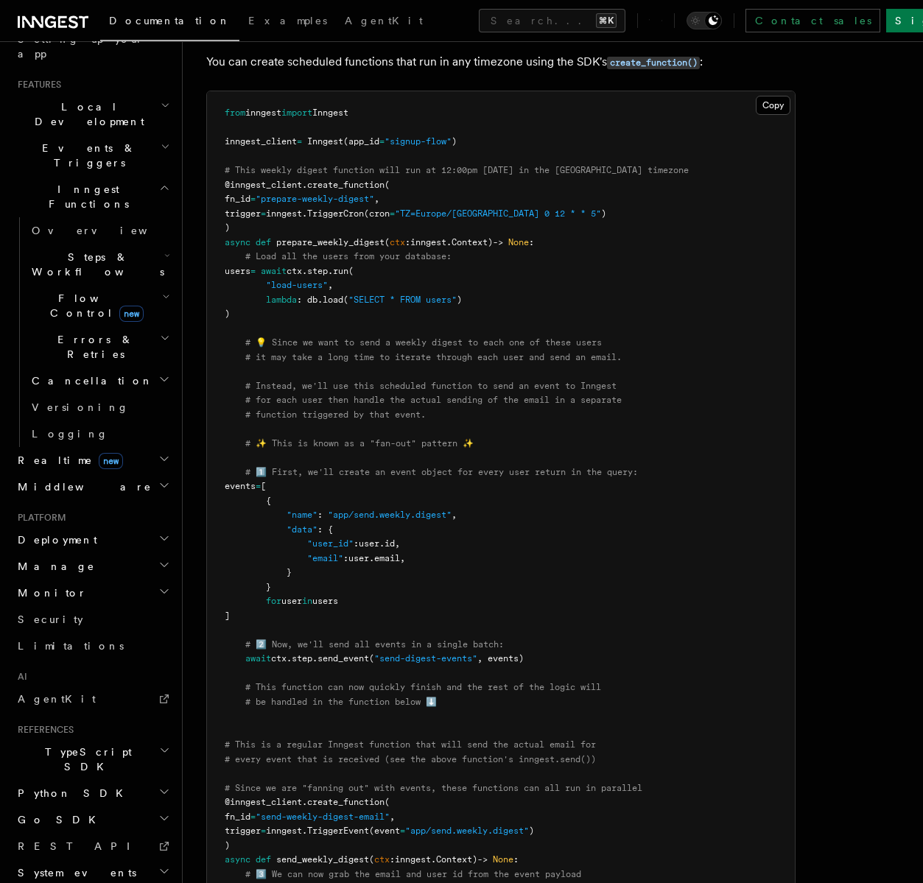
click at [134, 780] on h2 "Python SDK" at bounding box center [92, 793] width 161 height 27
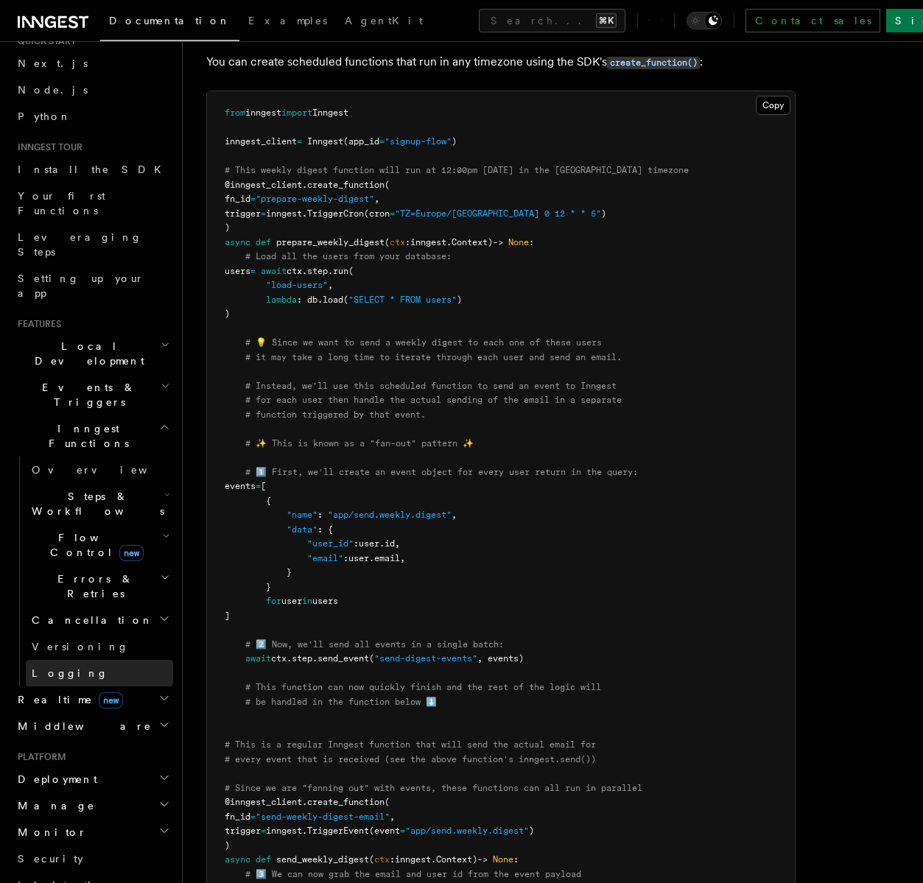
scroll to position [15, 0]
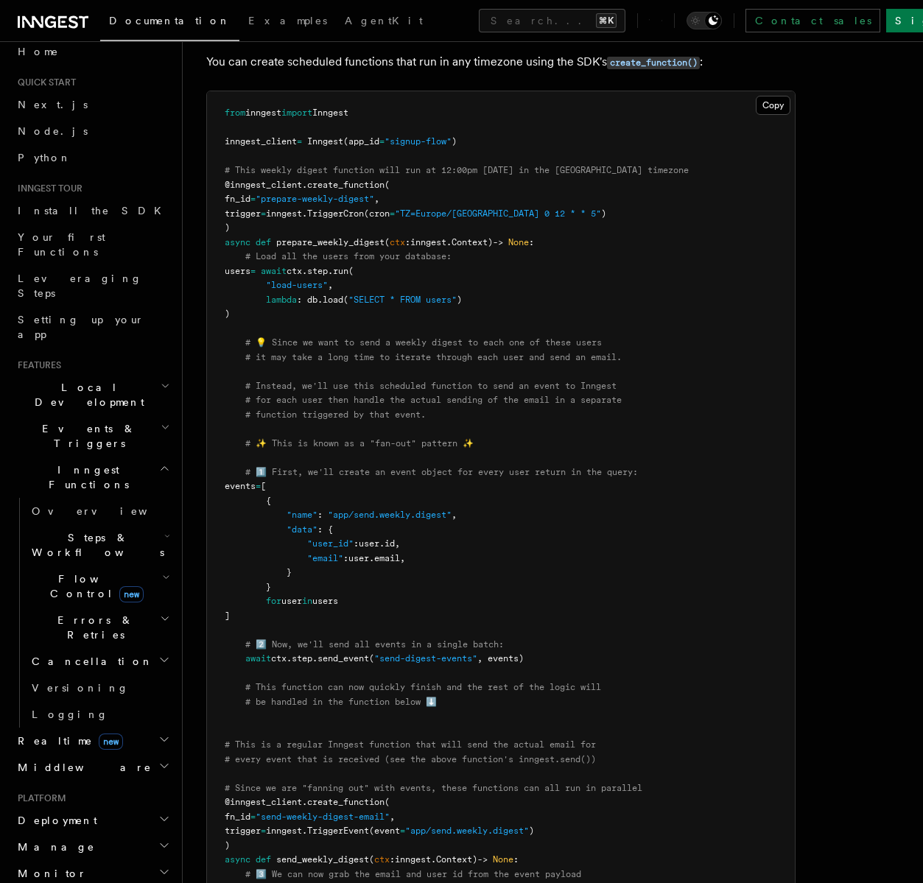
click at [110, 457] on h2 "Inngest Functions" at bounding box center [92, 477] width 161 height 41
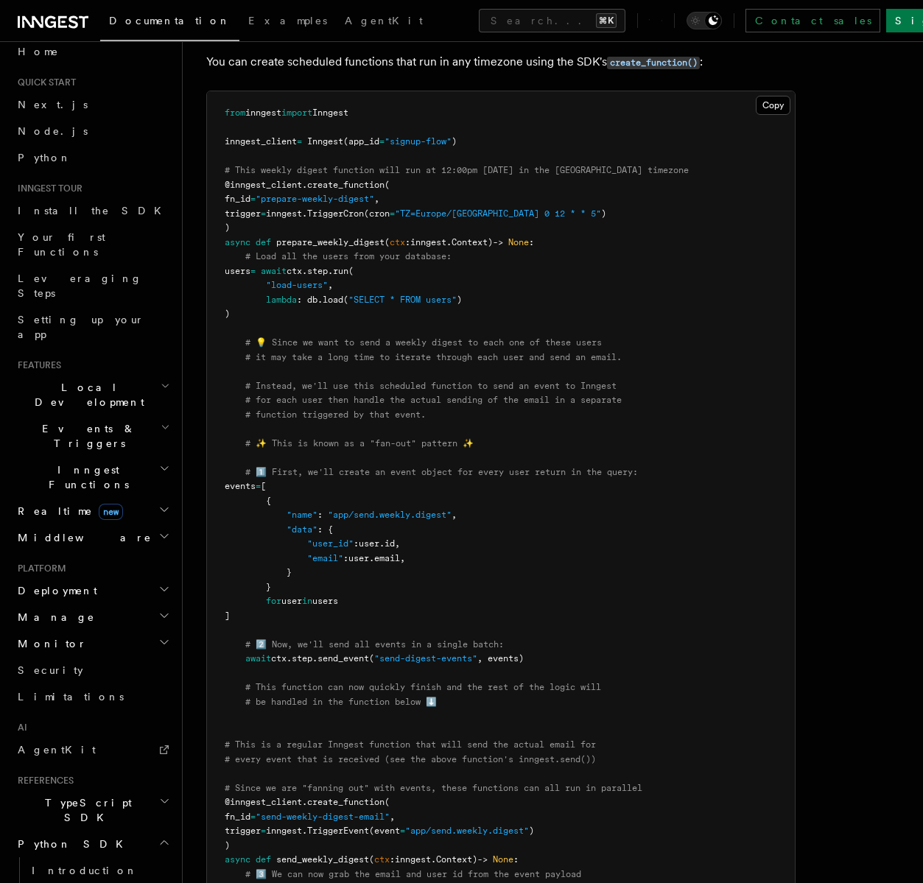
click at [81, 380] on span "Local Development" at bounding box center [86, 394] width 149 height 29
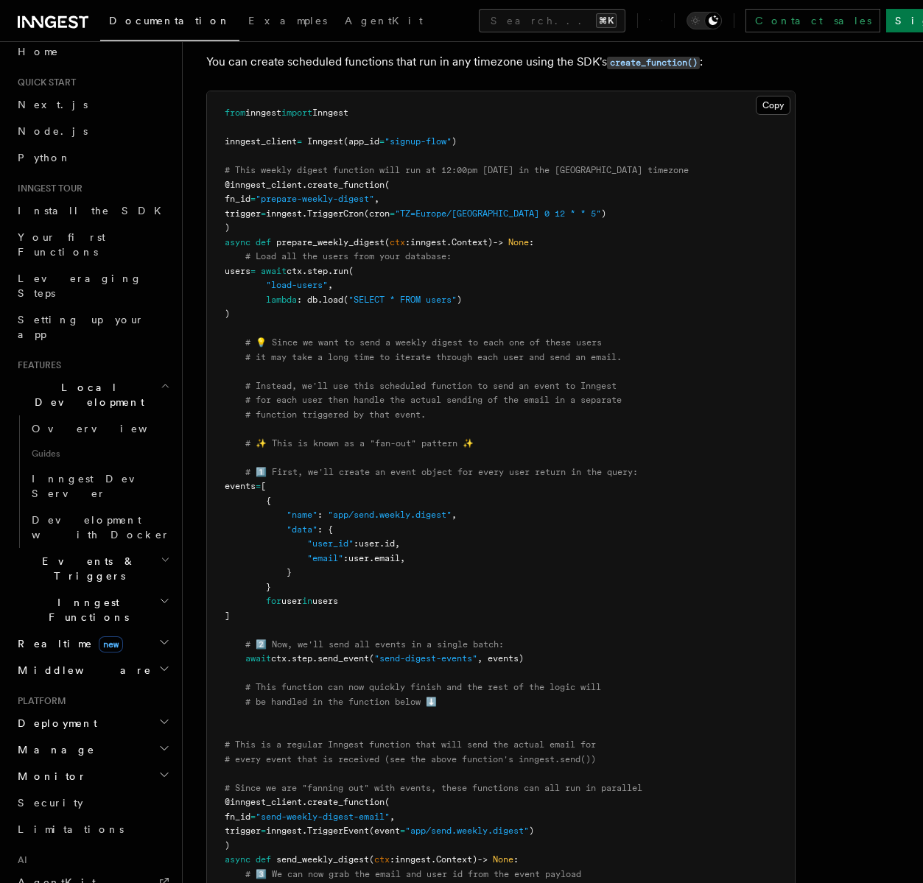
click at [81, 380] on span "Local Development" at bounding box center [86, 394] width 149 height 29
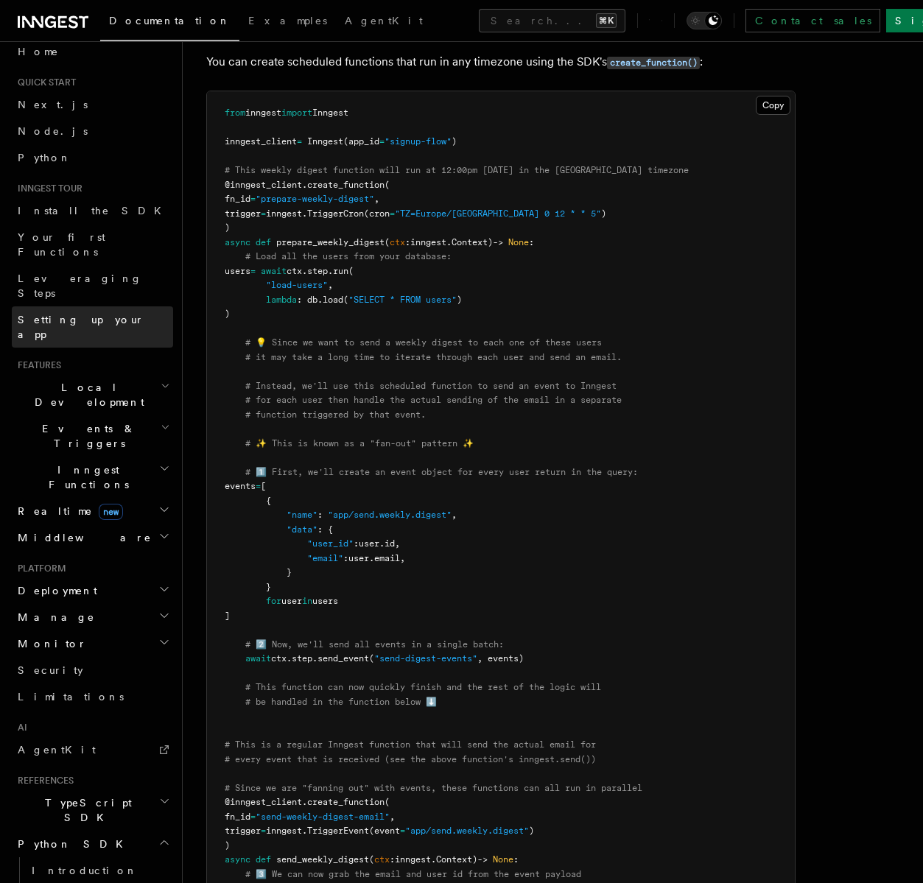
click at [99, 314] on span "Setting up your app" at bounding box center [81, 327] width 127 height 27
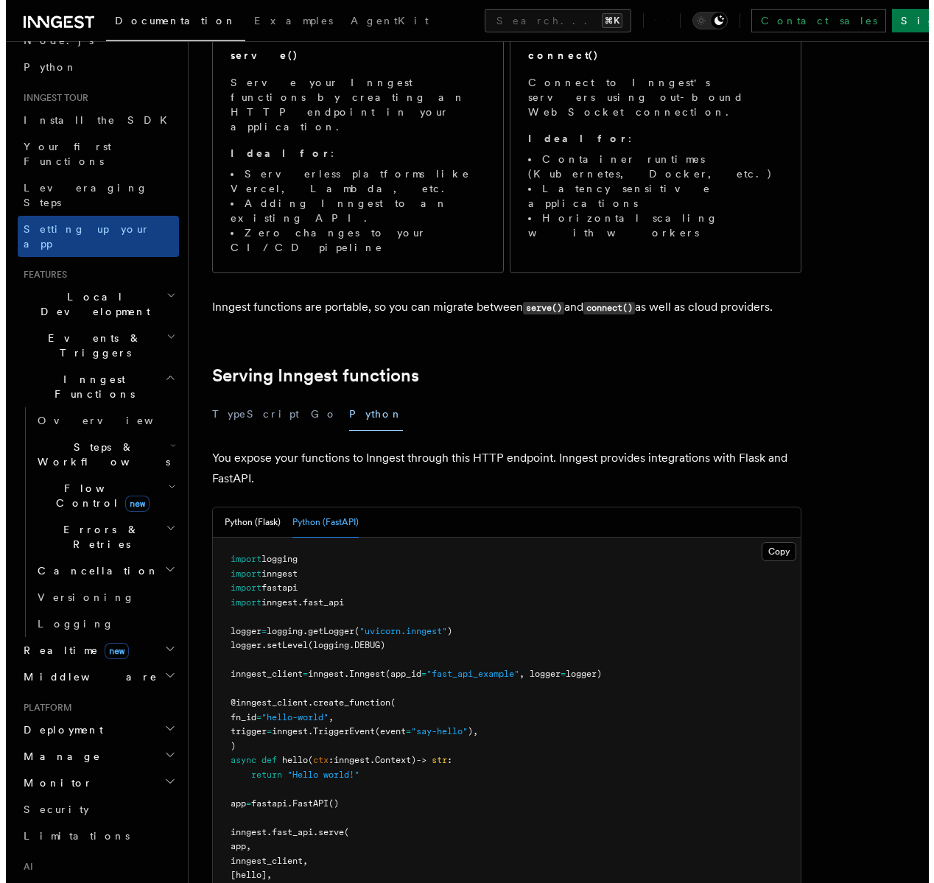
scroll to position [255, 0]
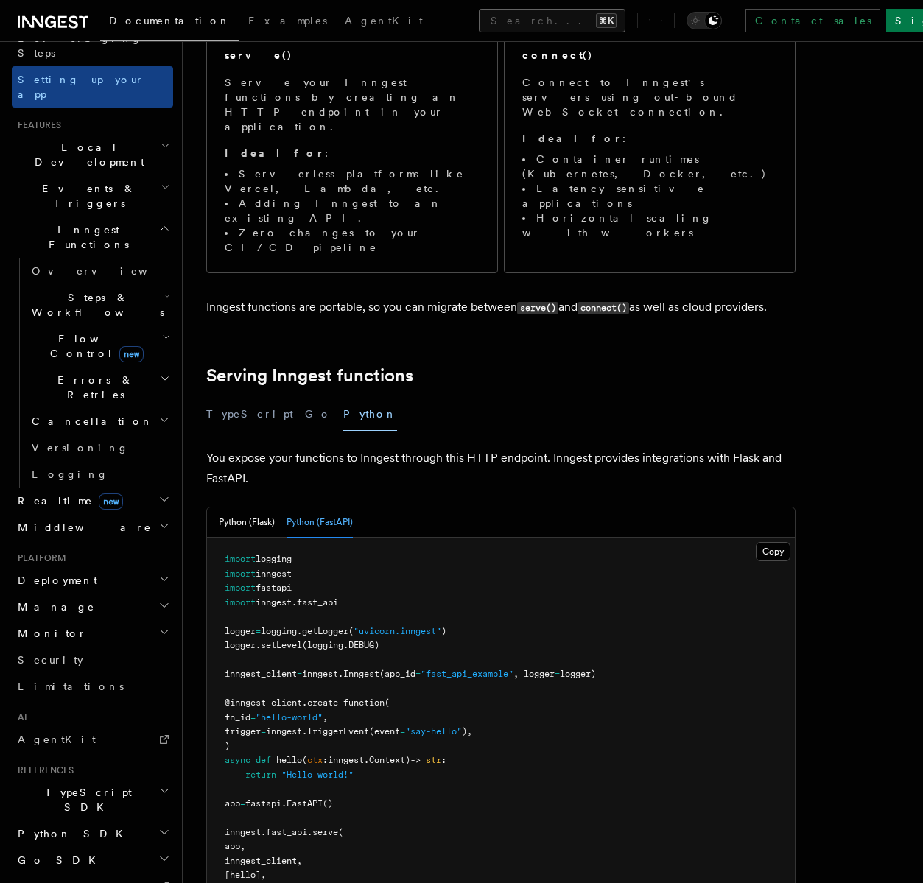
click at [479, 27] on button "Search... ⌘K" at bounding box center [552, 21] width 147 height 24
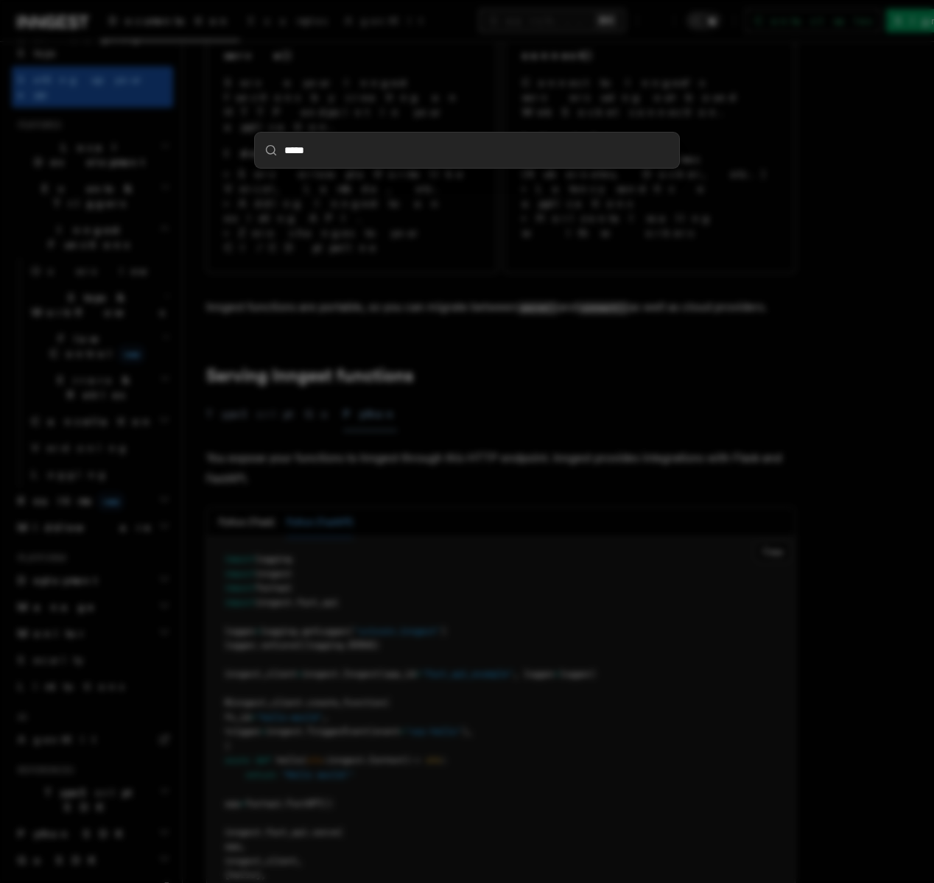
type input "******"
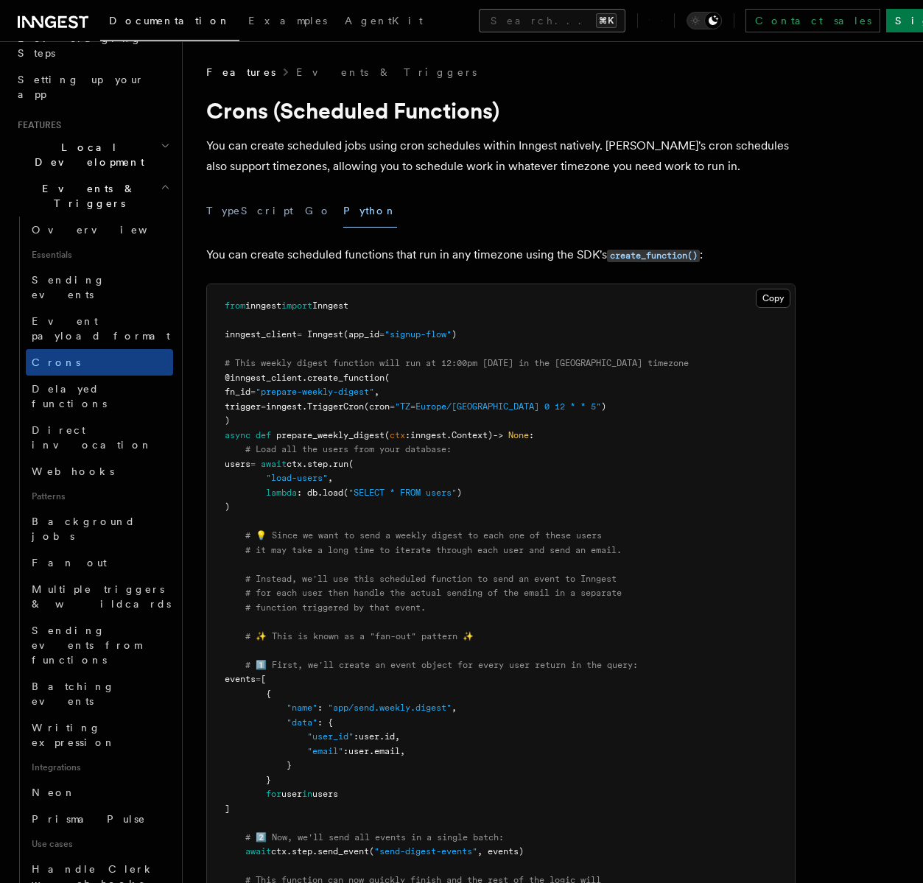
click at [479, 27] on button "Search... ⌘K" at bounding box center [552, 21] width 147 height 24
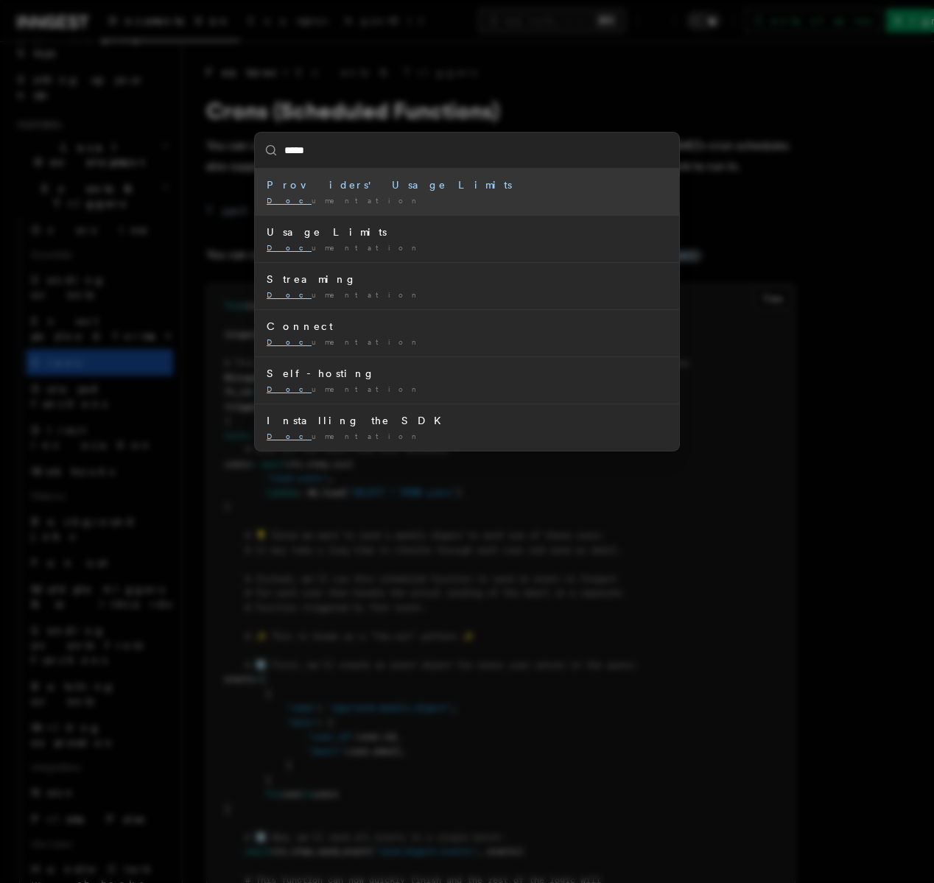
type input "******"
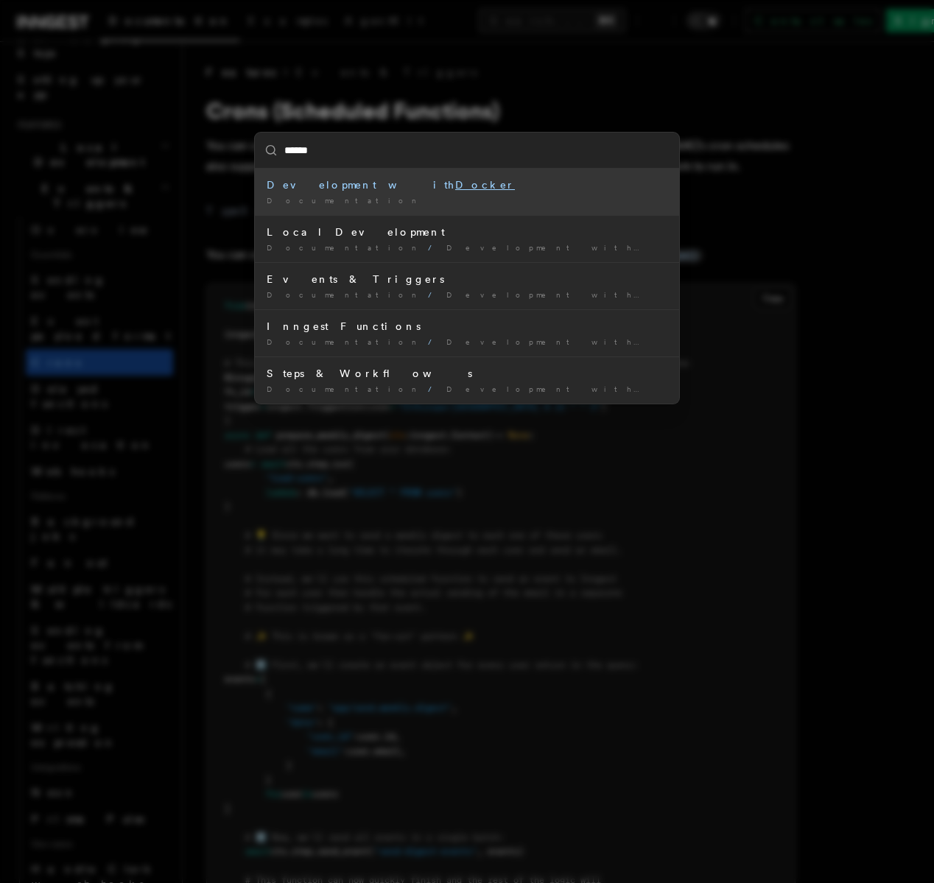
click at [467, 193] on li "Development with Docker Documentation /" at bounding box center [467, 192] width 424 height 46
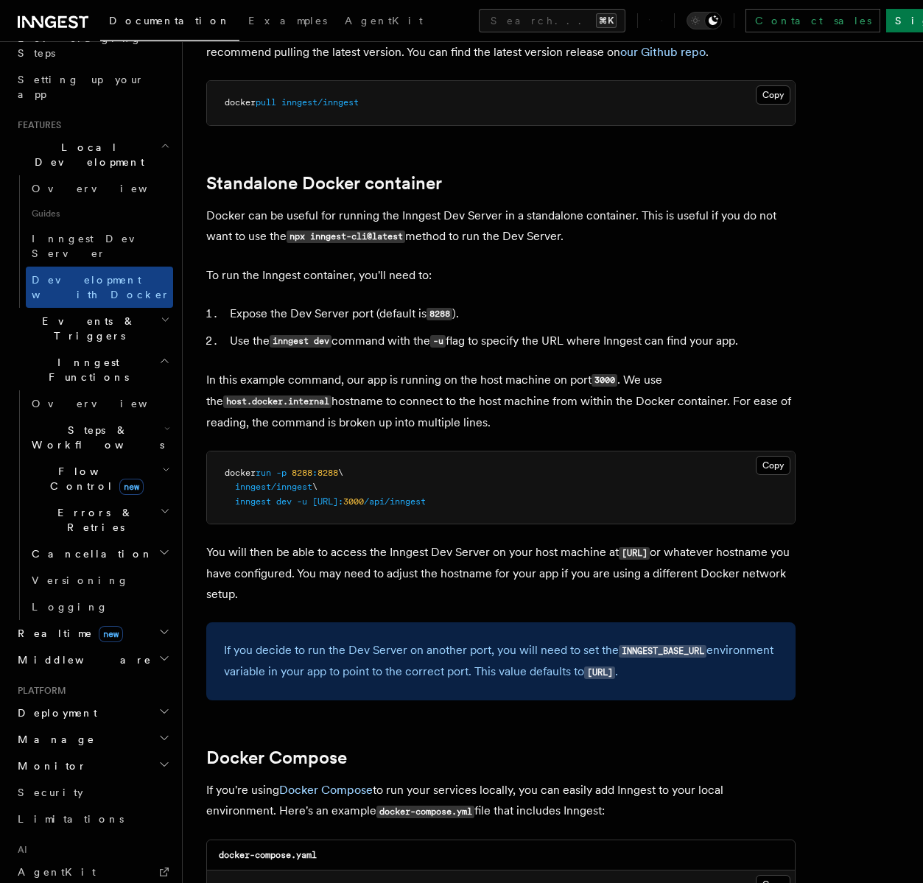
scroll to position [753, 0]
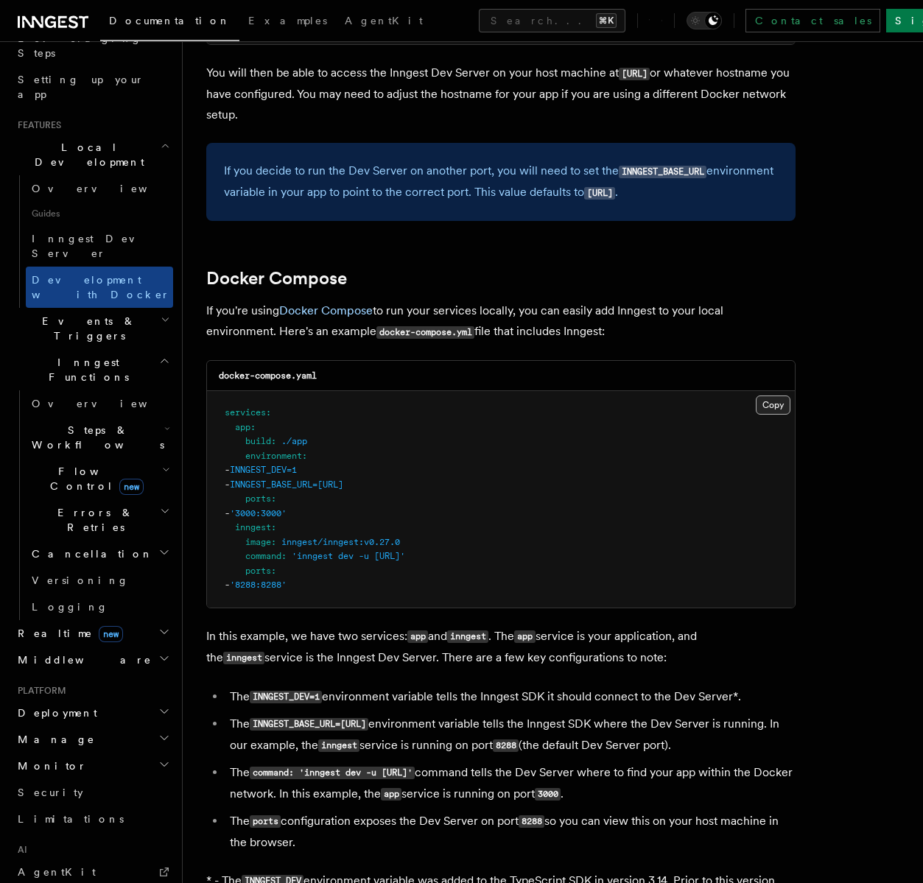
click at [778, 405] on button "Copy Copied" at bounding box center [773, 404] width 35 height 19
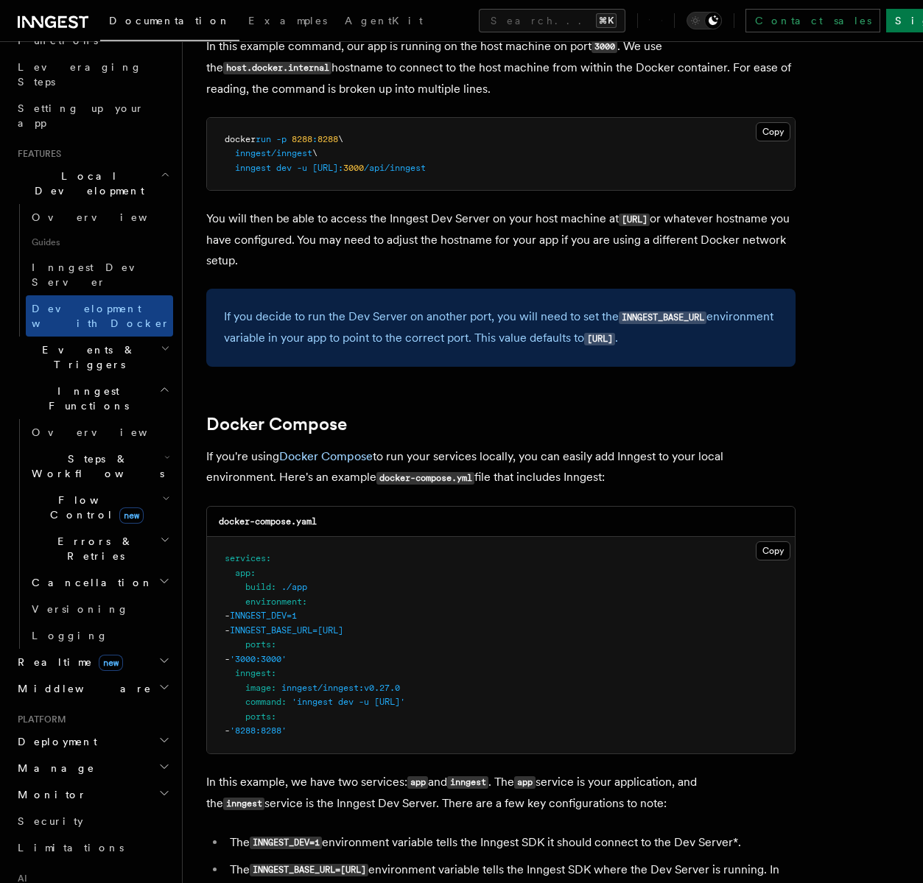
scroll to position [731, 0]
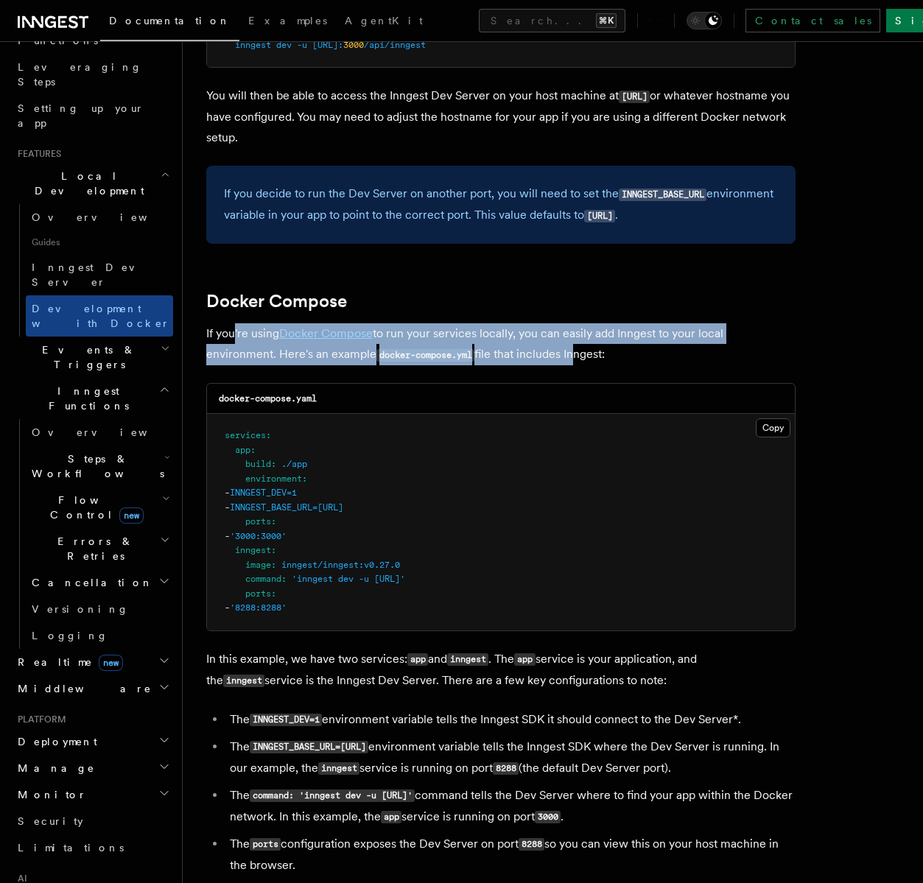
drag, startPoint x: 235, startPoint y: 334, endPoint x: 570, endPoint y: 357, distance: 335.9
click at [570, 357] on p "If you're using Docker Compose to run your services locally, you can easily add…" at bounding box center [500, 344] width 589 height 42
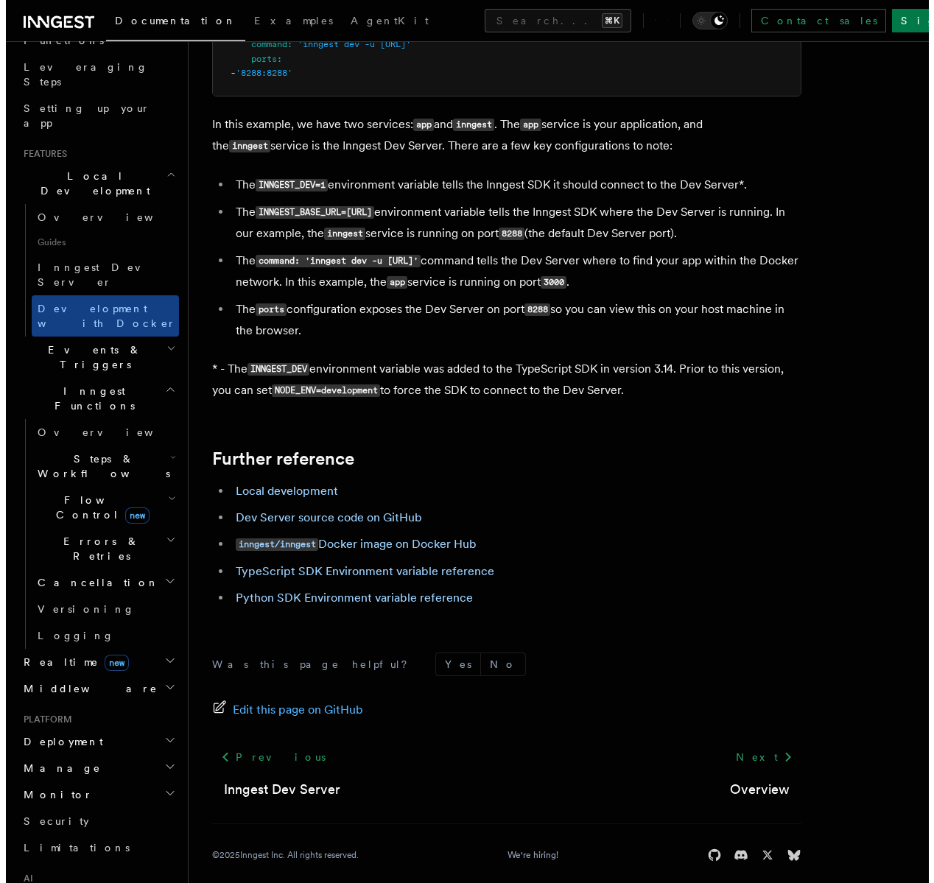
scroll to position [279, 0]
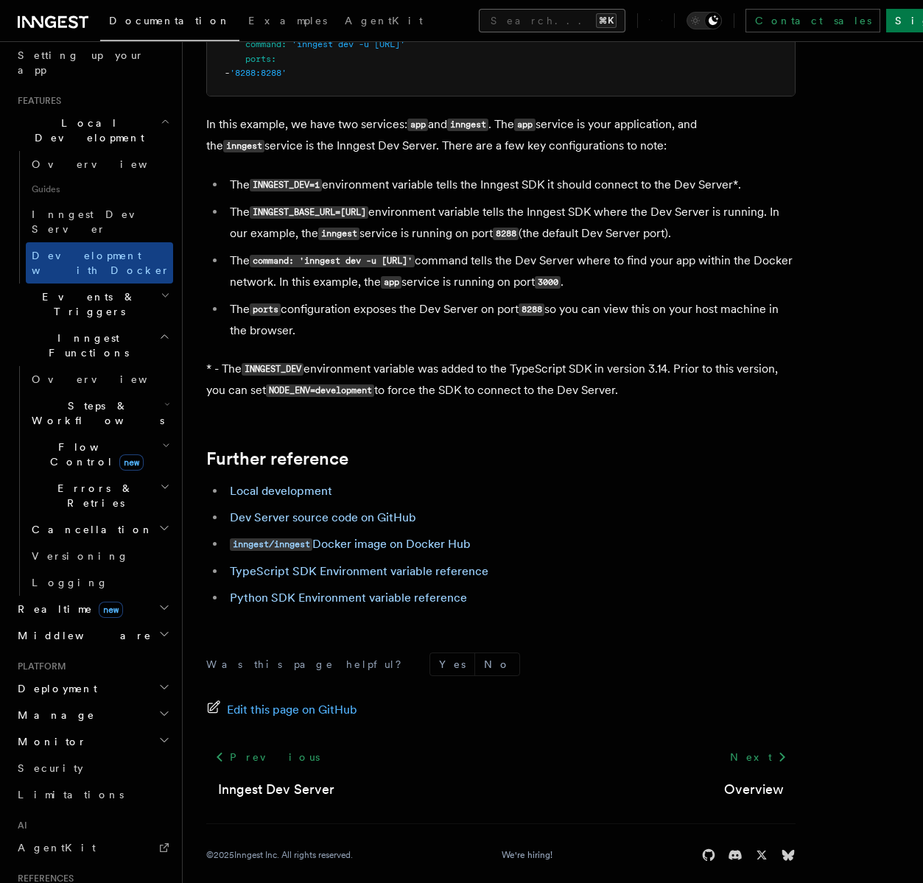
click at [479, 22] on button "Search... ⌘K" at bounding box center [552, 21] width 147 height 24
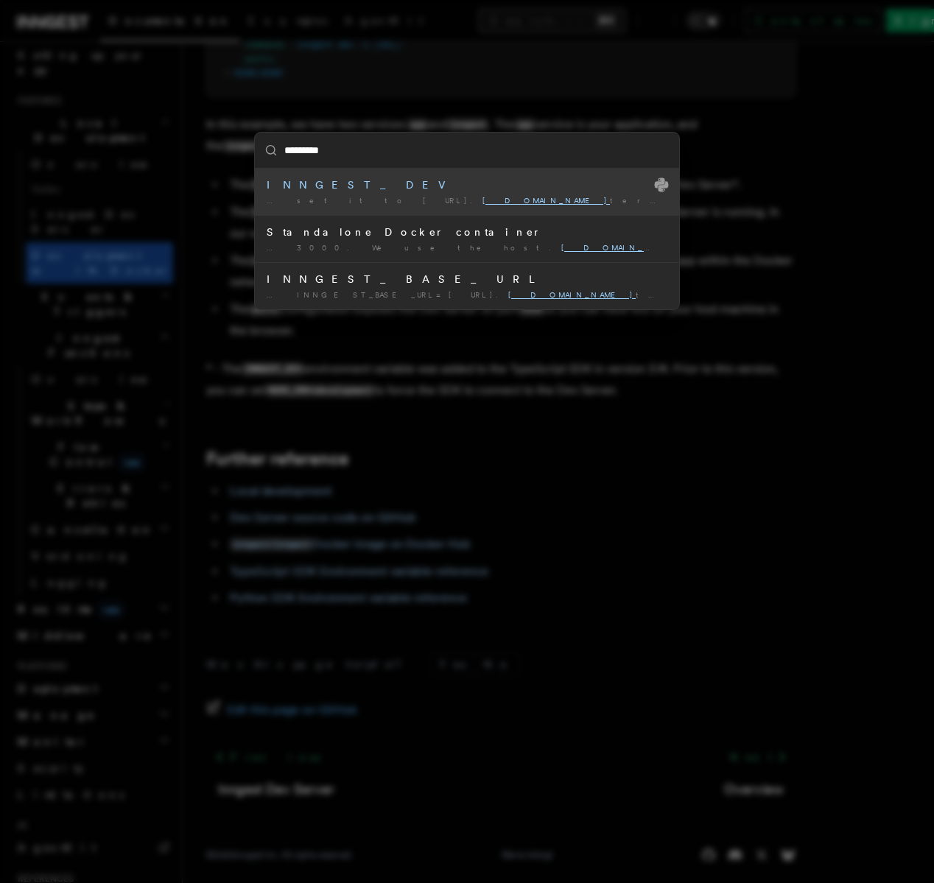
type input "********"
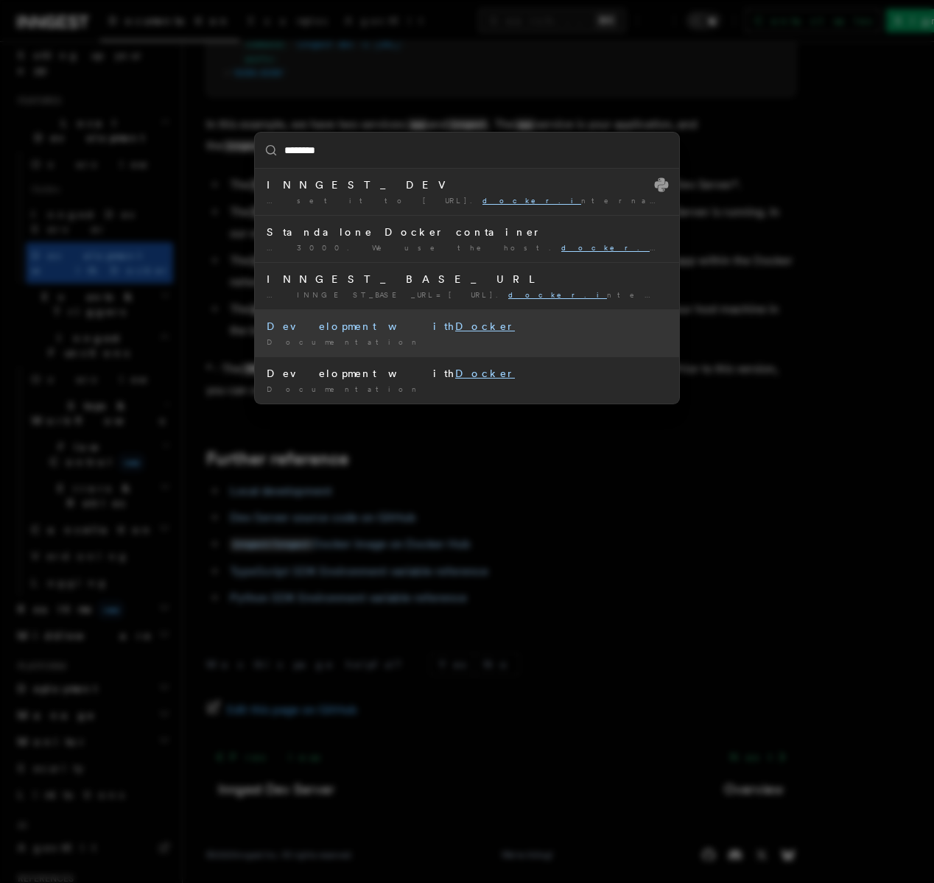
click at [413, 337] on div "Documentation /" at bounding box center [467, 342] width 401 height 11
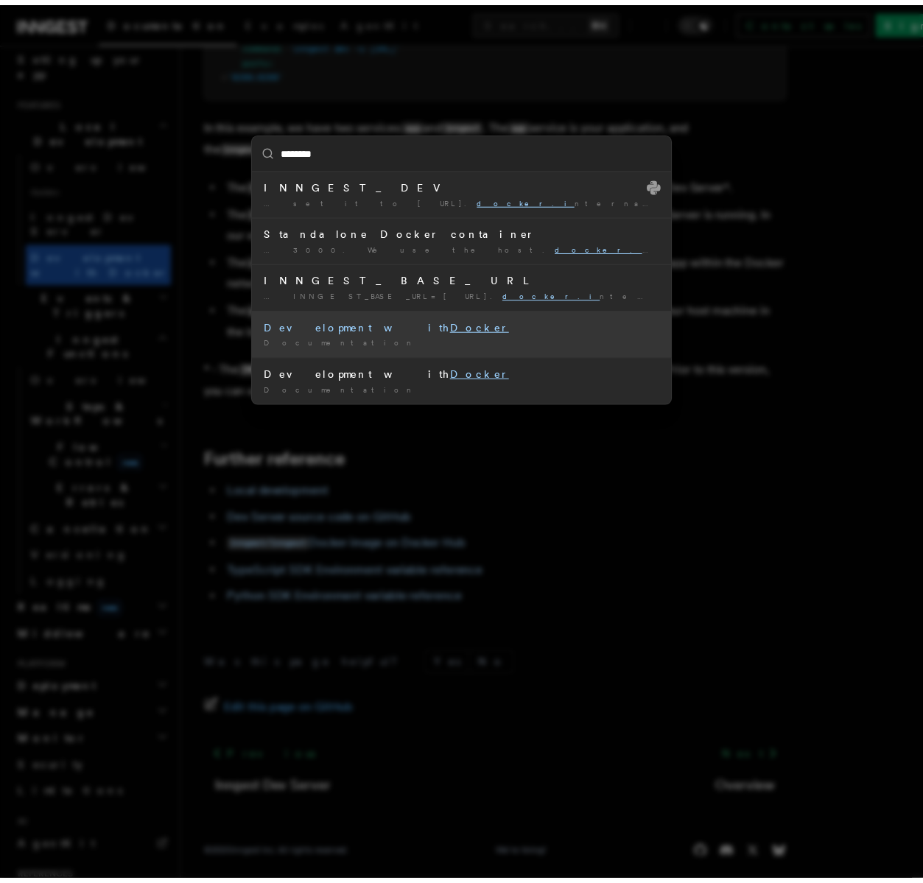
scroll to position [0, 0]
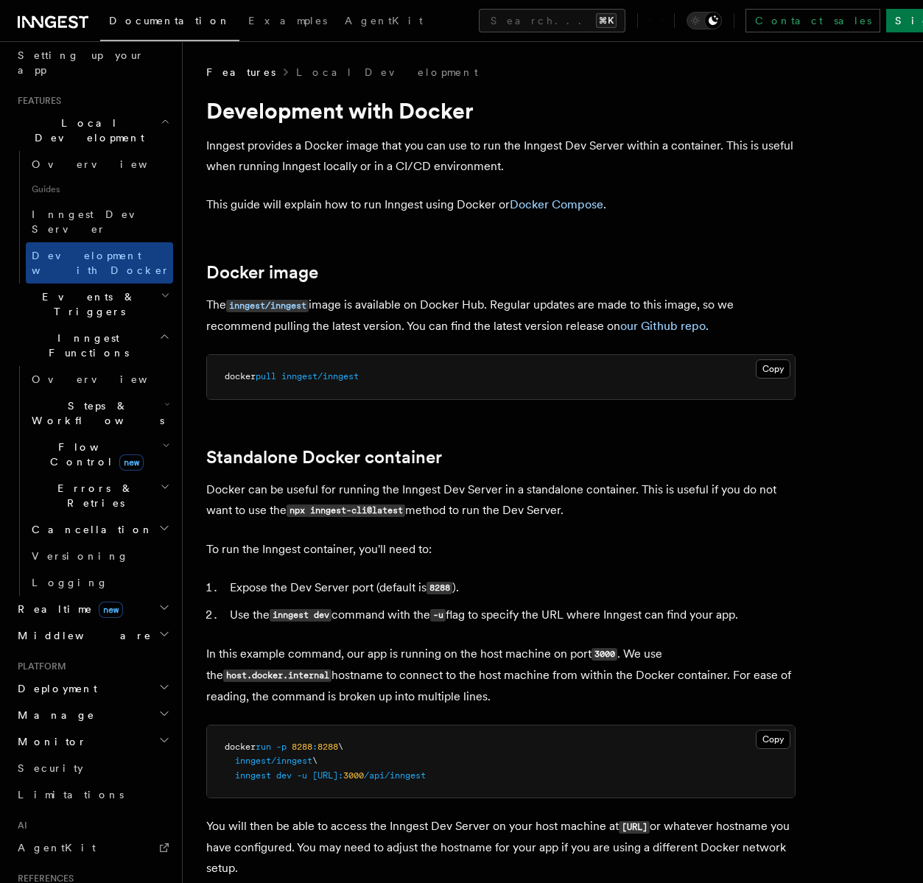
click at [553, 205] on link "Docker Compose" at bounding box center [557, 204] width 94 height 14
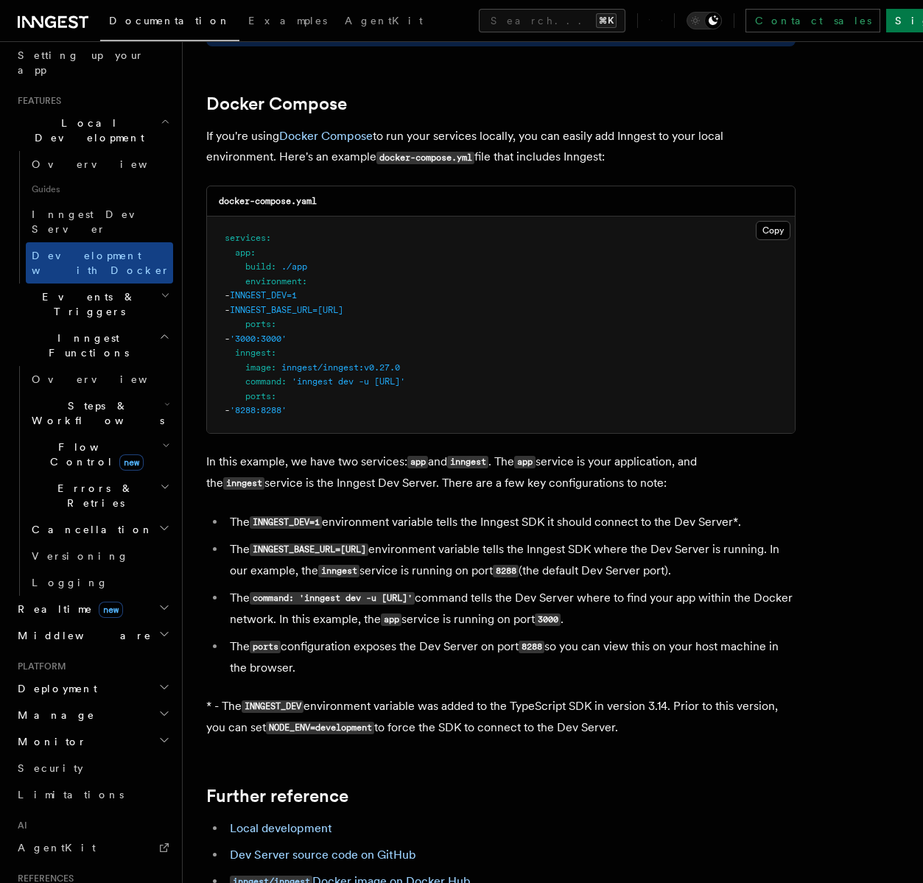
scroll to position [951, 0]
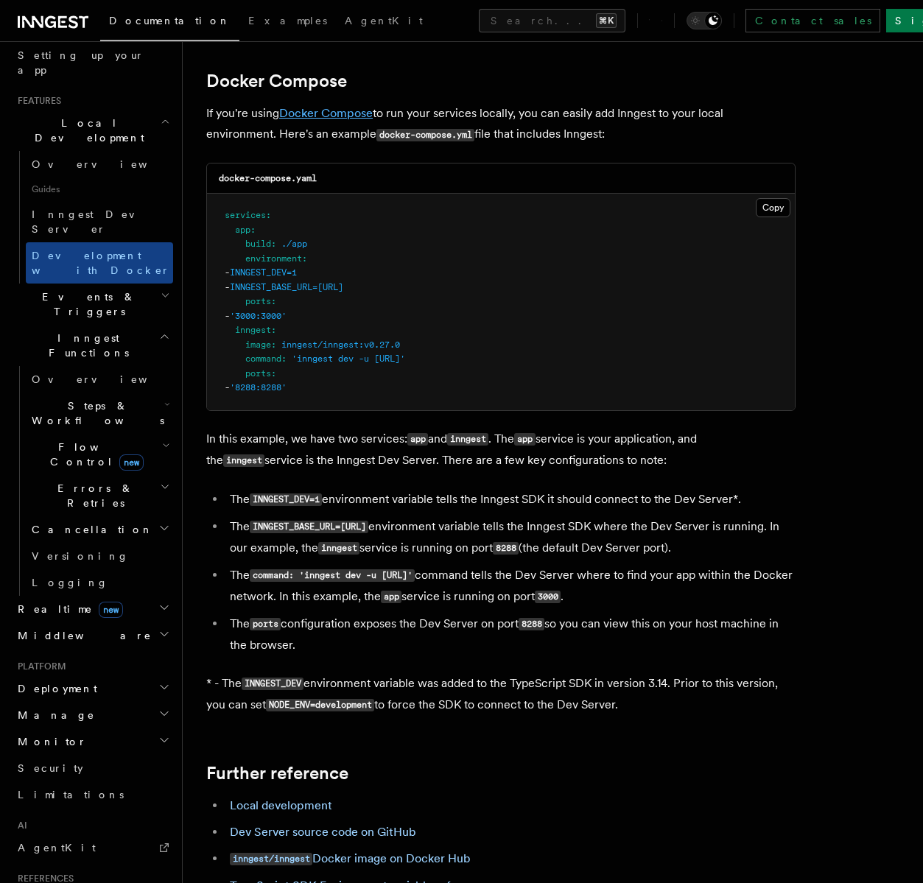
click at [334, 114] on link "Docker Compose" at bounding box center [326, 113] width 94 height 14
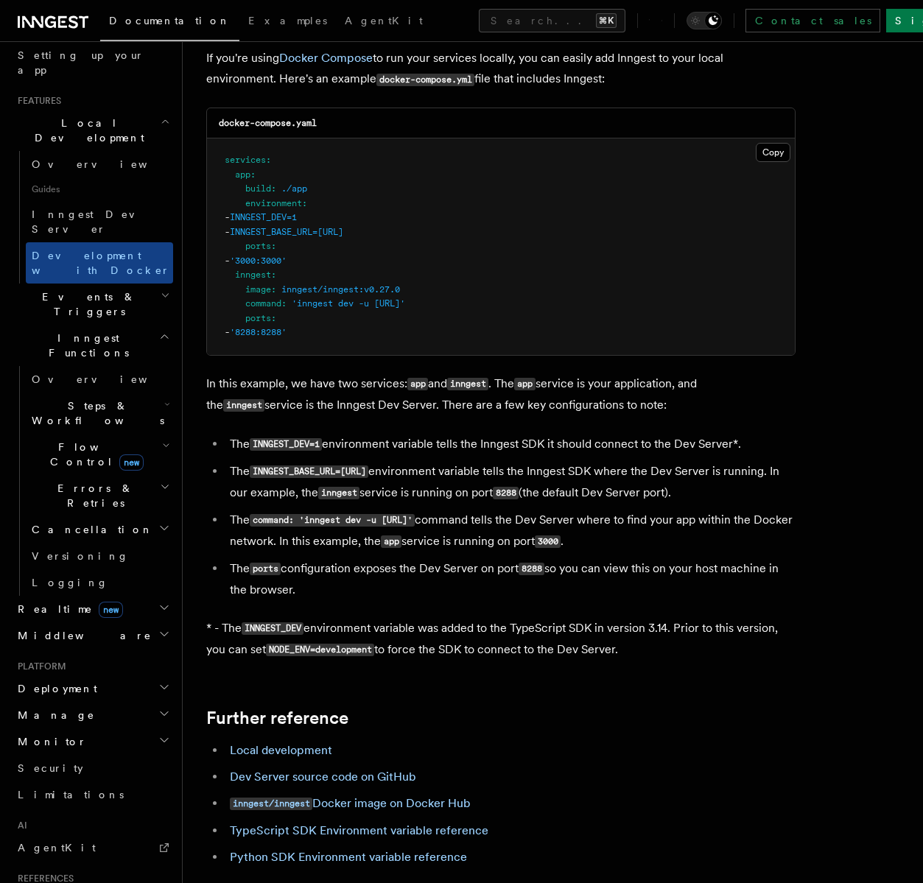
scroll to position [1041, 0]
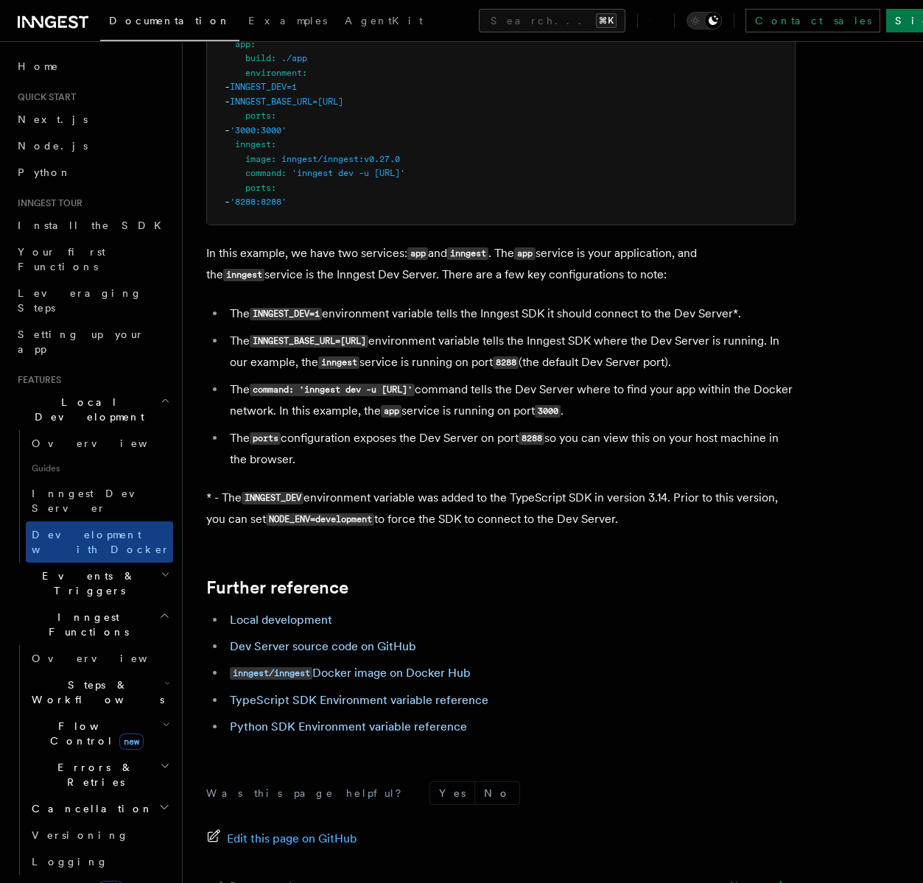
scroll to position [1279, 0]
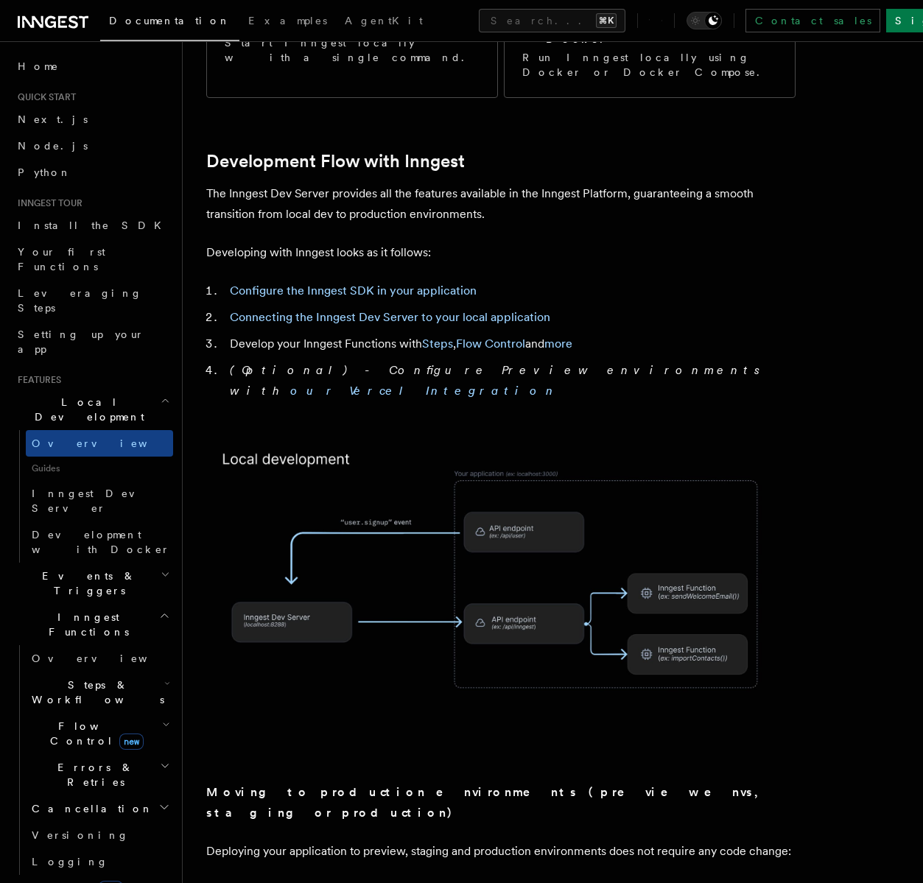
scroll to position [1085, 0]
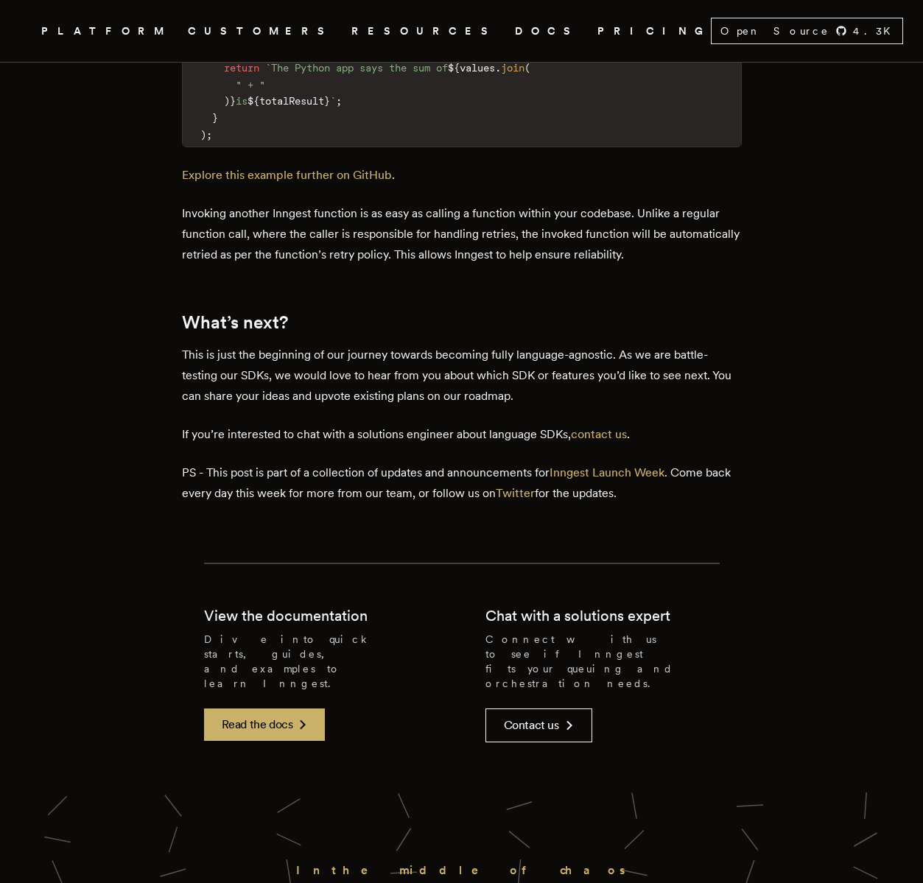
scroll to position [2759, 0]
